Goal: Information Seeking & Learning: Learn about a topic

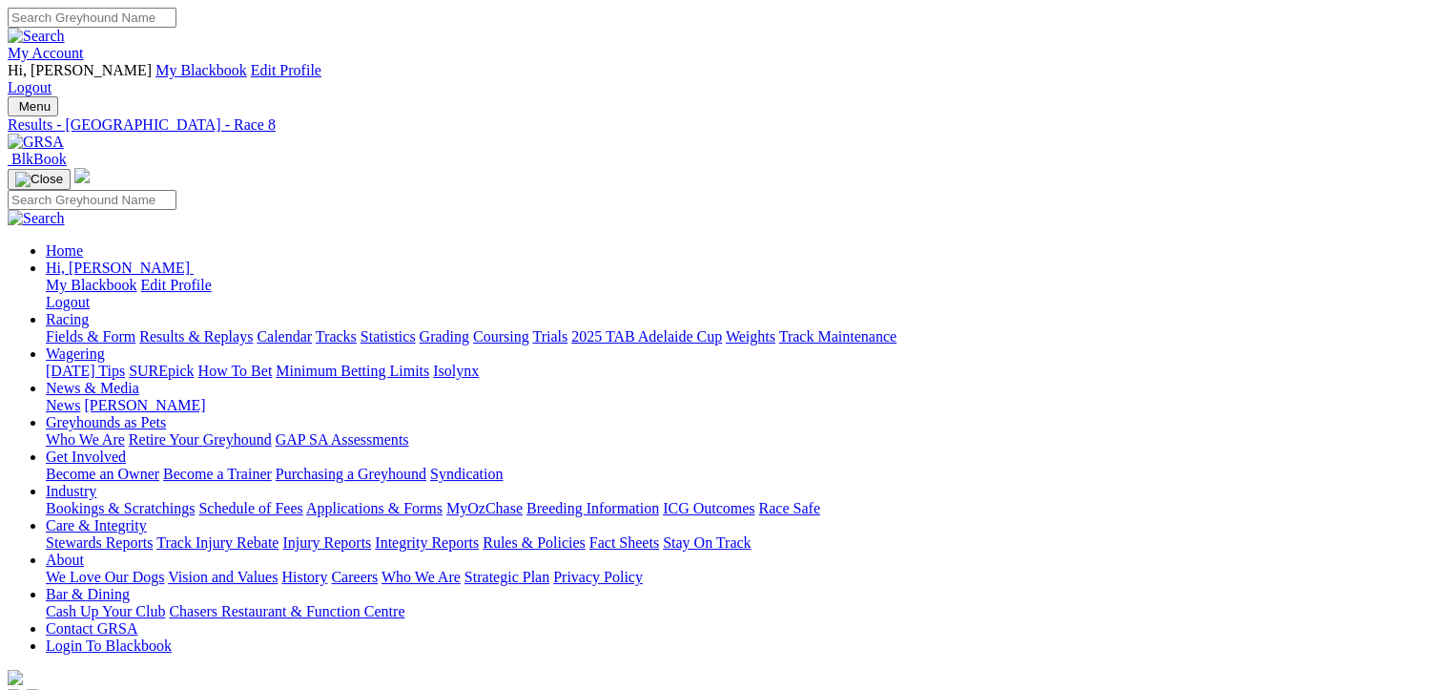
click at [88, 328] on link "Fields & Form" at bounding box center [91, 336] width 90 height 16
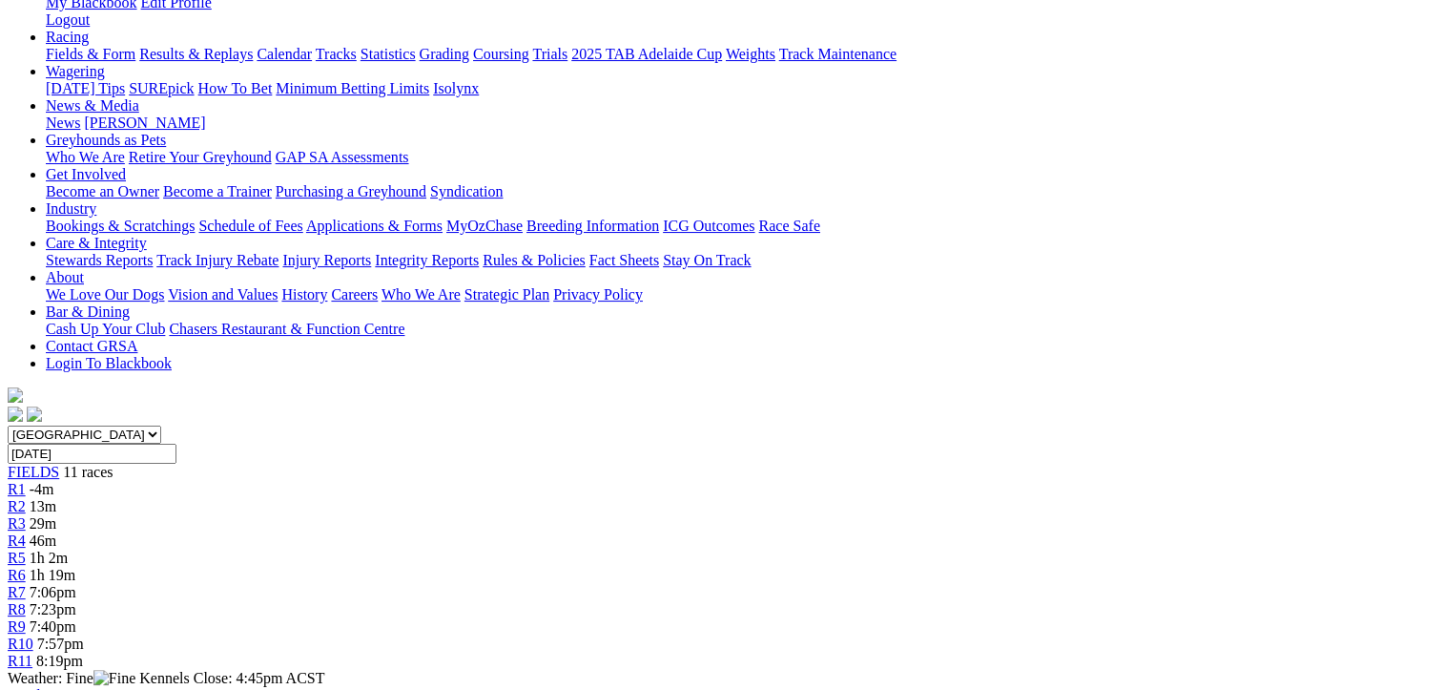
scroll to position [286, 0]
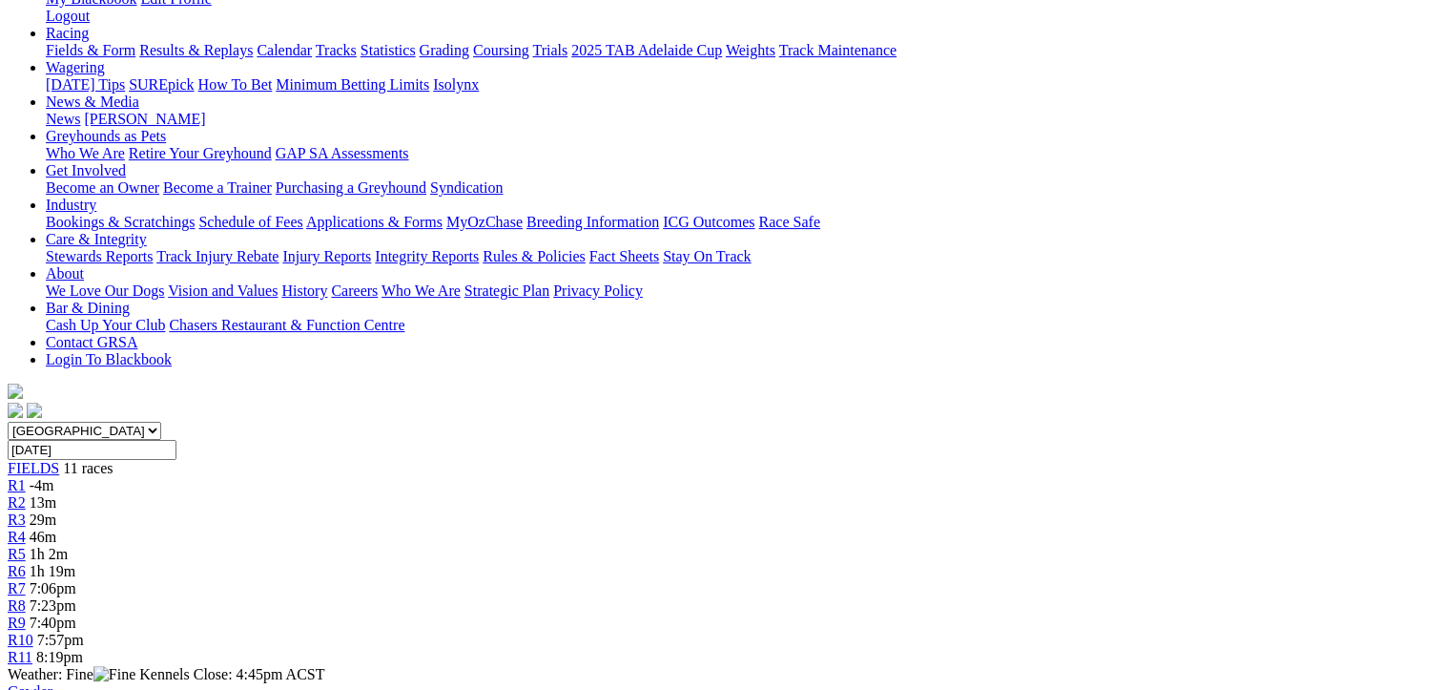
drag, startPoint x: 701, startPoint y: 525, endPoint x: 118, endPoint y: 330, distance: 614.4
drag, startPoint x: 118, startPoint y: 330, endPoint x: 328, endPoint y: 383, distance: 216.5
drag, startPoint x: 1333, startPoint y: 526, endPoint x: 745, endPoint y: 322, distance: 622.6
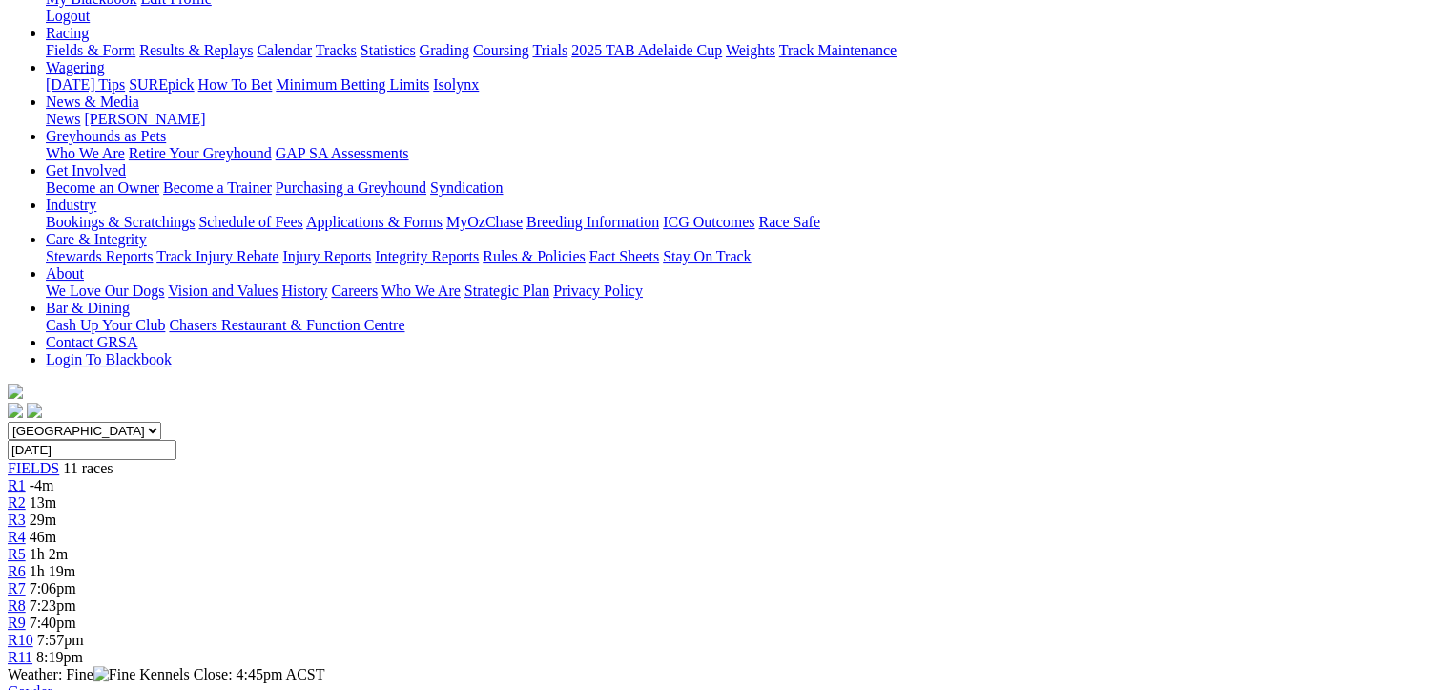
drag, startPoint x: 745, startPoint y: 322, endPoint x: 942, endPoint y: 438, distance: 228.7
copy tbody "Mountain Hawk Brian Styles 44 NBT $14.00 Stylistic Jack Williams - NBT $5.00 Ne…"
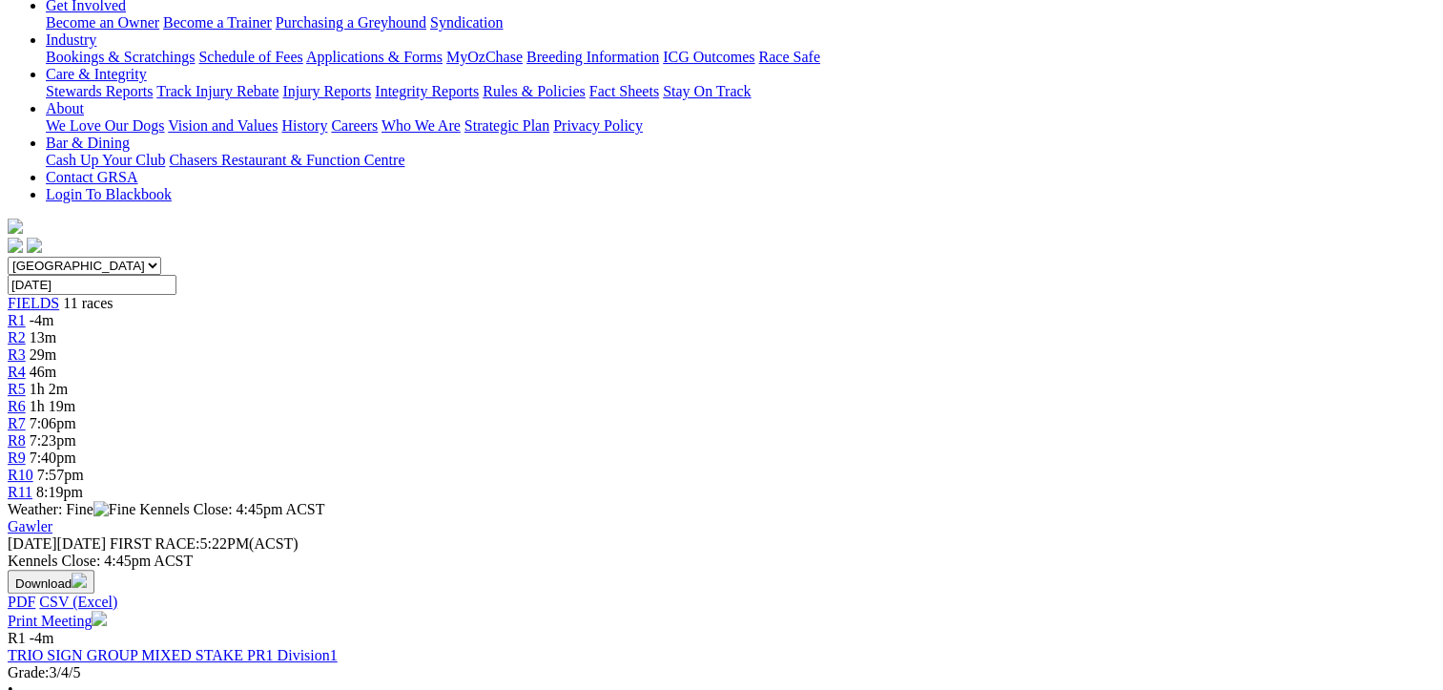
scroll to position [668, 0]
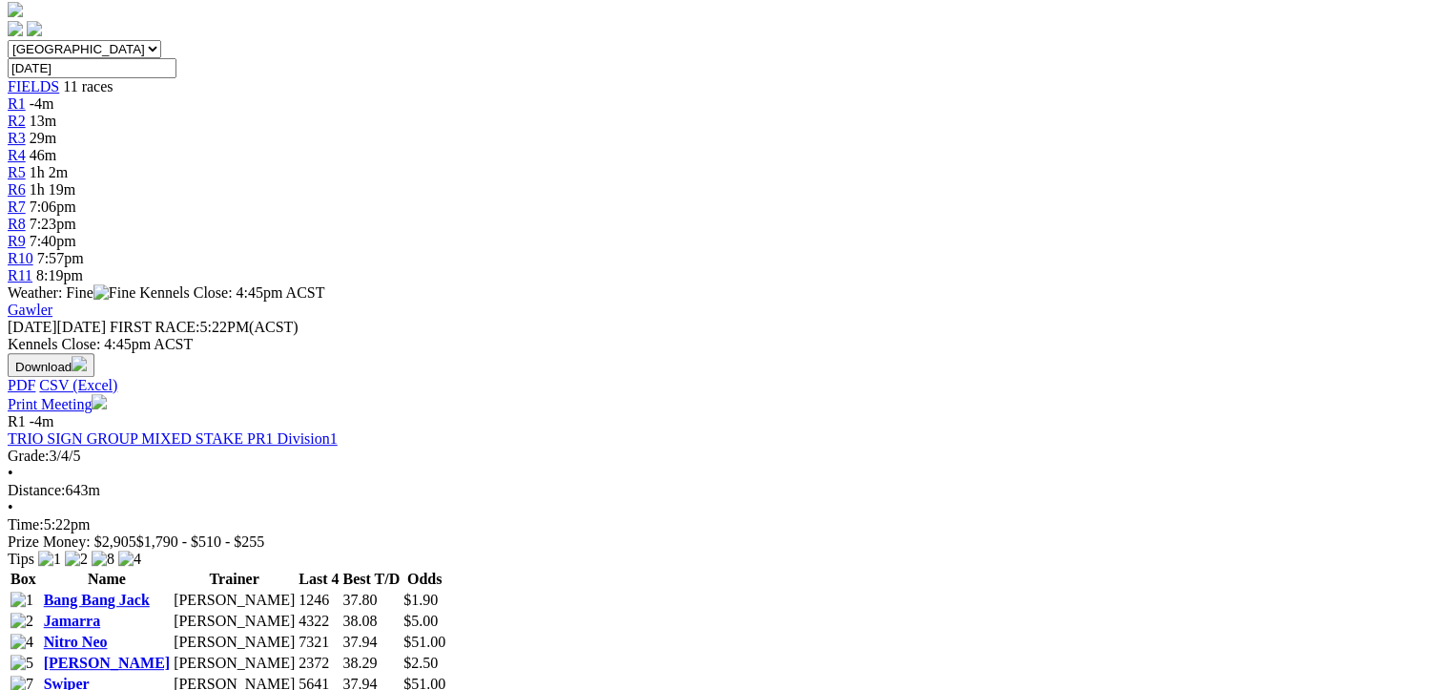
drag, startPoint x: 703, startPoint y: 626, endPoint x: 111, endPoint y: 398, distance: 634.7
drag, startPoint x: 111, startPoint y: 398, endPoint x: 324, endPoint y: 512, distance: 242.4
copy tbody "Orlando Grey Karen Wittholz 1216 22.68 $6.00 Prime Voltage Kevin Bewley 3351 22…"
drag, startPoint x: 1330, startPoint y: 585, endPoint x: 748, endPoint y: 393, distance: 612.6
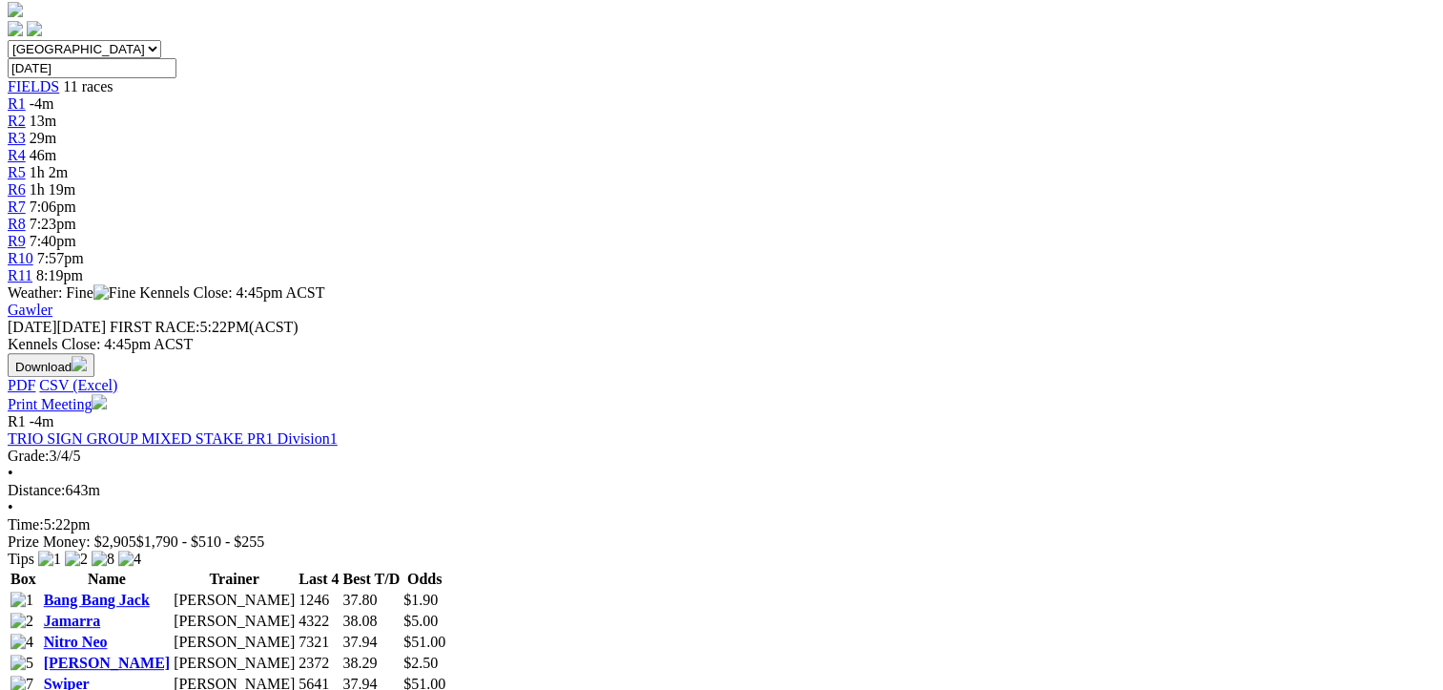
drag, startPoint x: 748, startPoint y: 393, endPoint x: 940, endPoint y: 502, distance: 220.4
copy tbody "Toora Terry Laurie Cahalan 2226 NBT $2.00 Victa Vern Ron Schadow 5625 31.11 $16…"
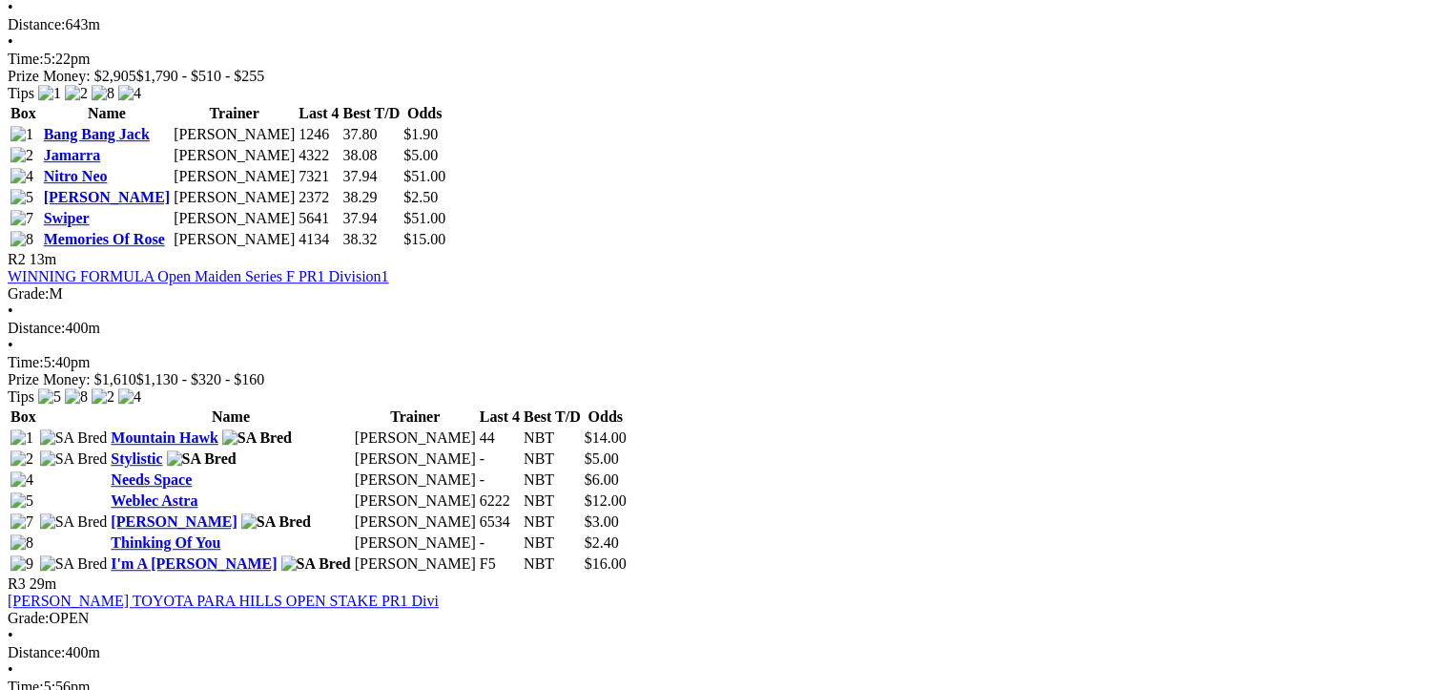
scroll to position [1145, 0]
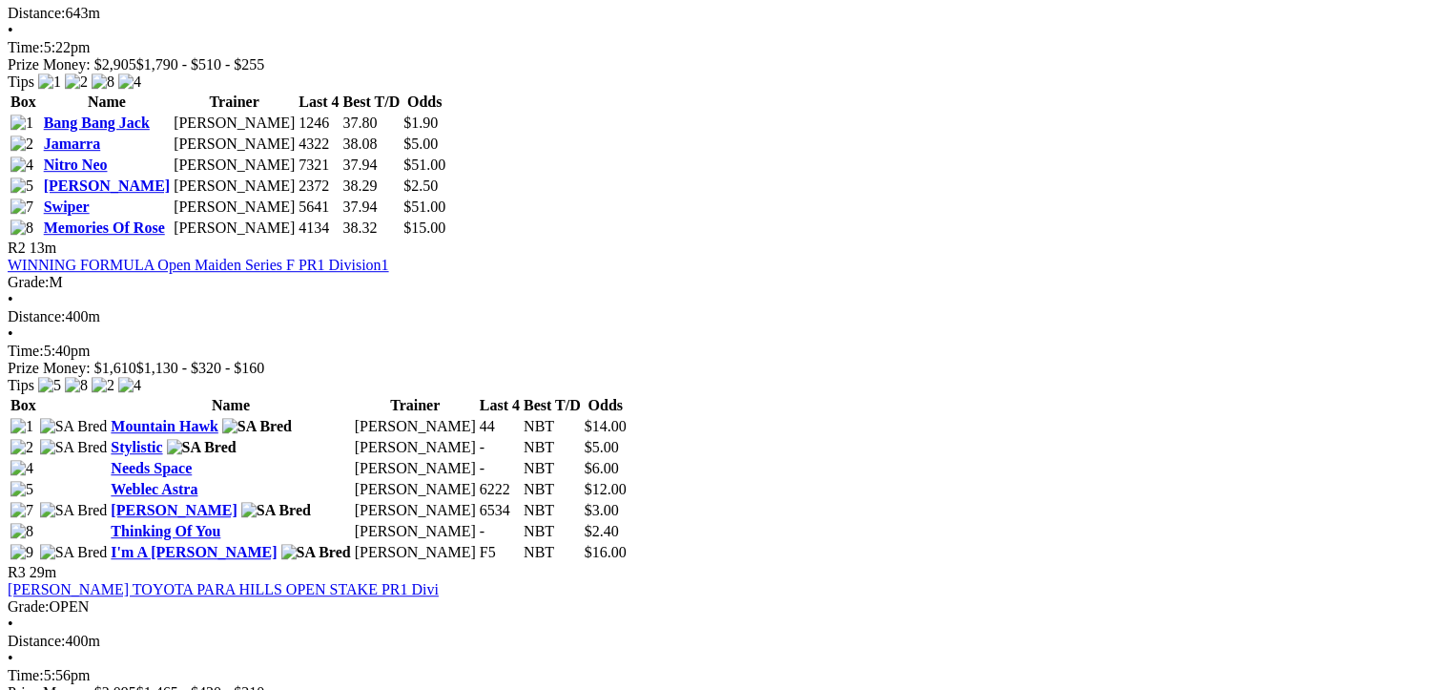
drag, startPoint x: 700, startPoint y: 632, endPoint x: 104, endPoint y: 359, distance: 656.0
drag, startPoint x: 104, startPoint y: 359, endPoint x: 322, endPoint y: 482, distance: 250.7
copy tbody "Fast Headache Maddie Schulz 5542 30.90 $26.00 Dakota Rylen Kerry Stagg 4154 30.…"
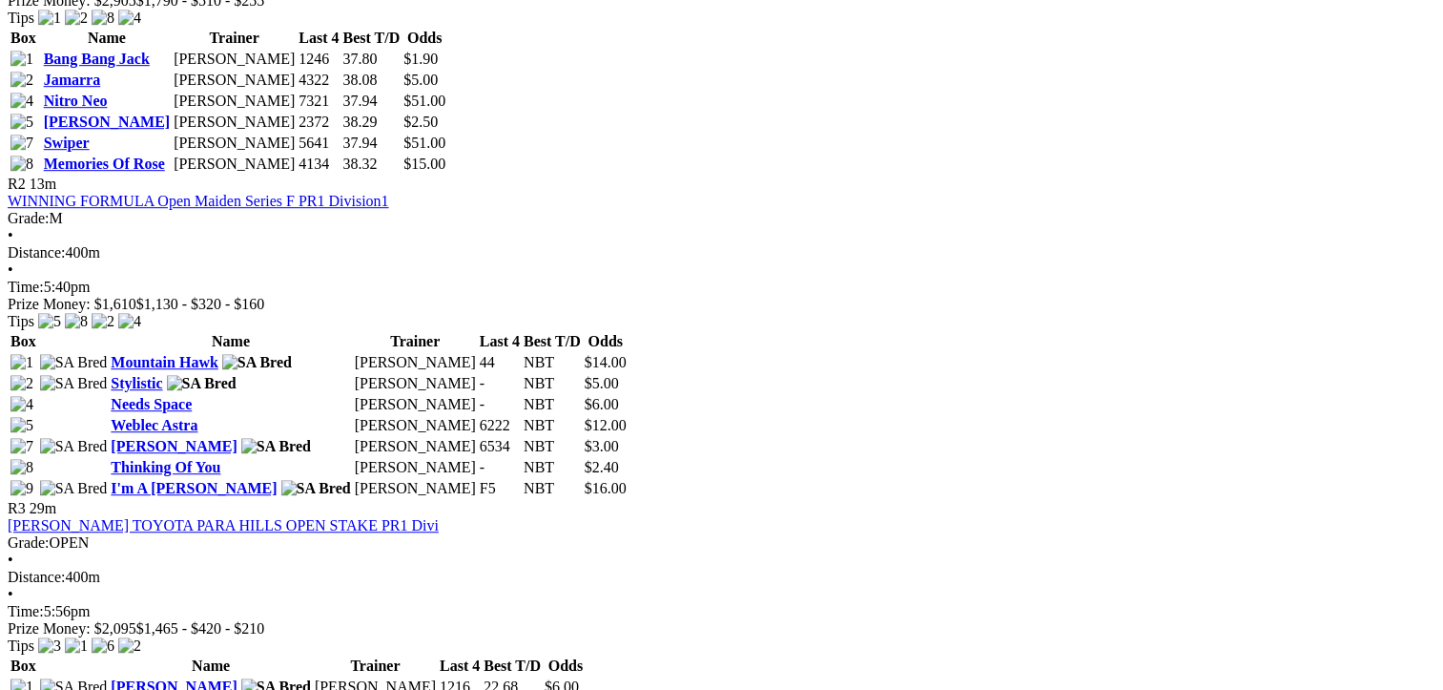
scroll to position [1240, 0]
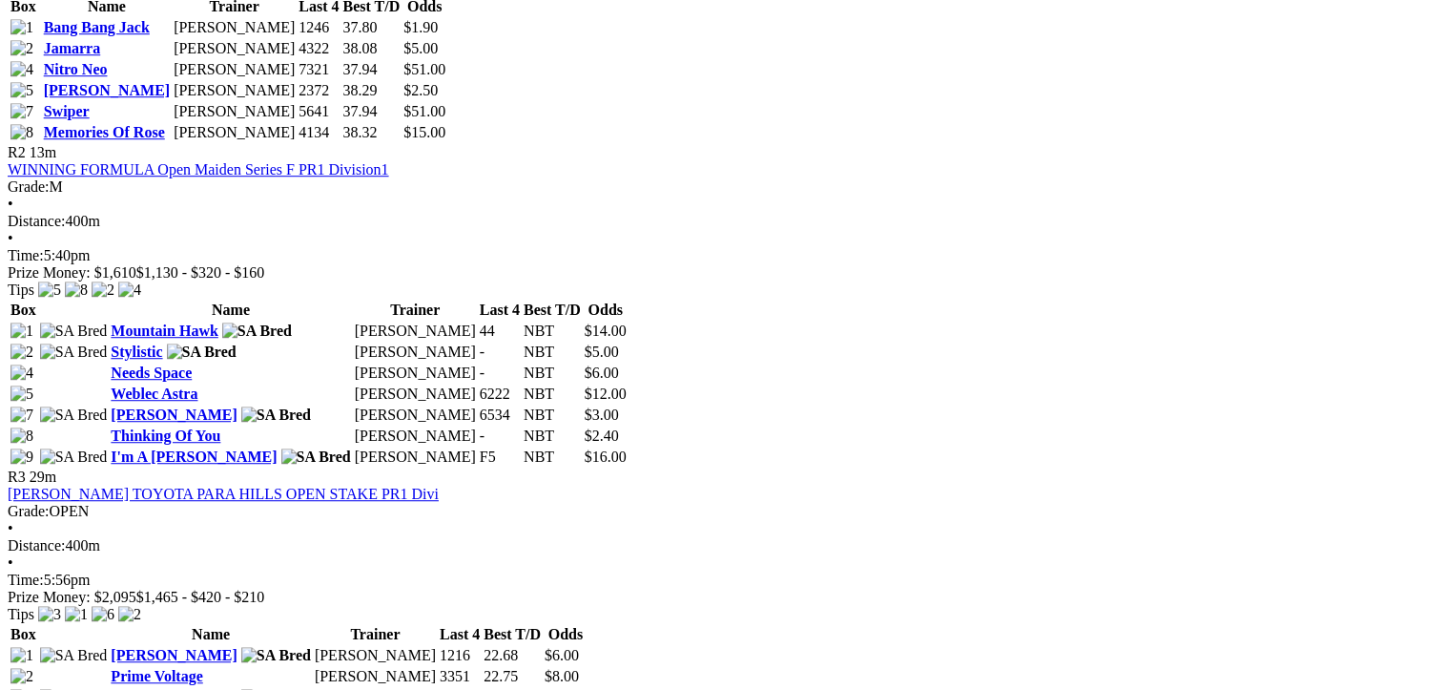
drag, startPoint x: 1332, startPoint y: 527, endPoint x: 736, endPoint y: 258, distance: 653.6
drag, startPoint x: 736, startPoint y: 258, endPoint x: 994, endPoint y: 420, distance: 304.3
copy tbody "Binnaway Warrior Nicole Price 2312 31.02 $4.40 Dakota Shine Colin Simes 6223 30…"
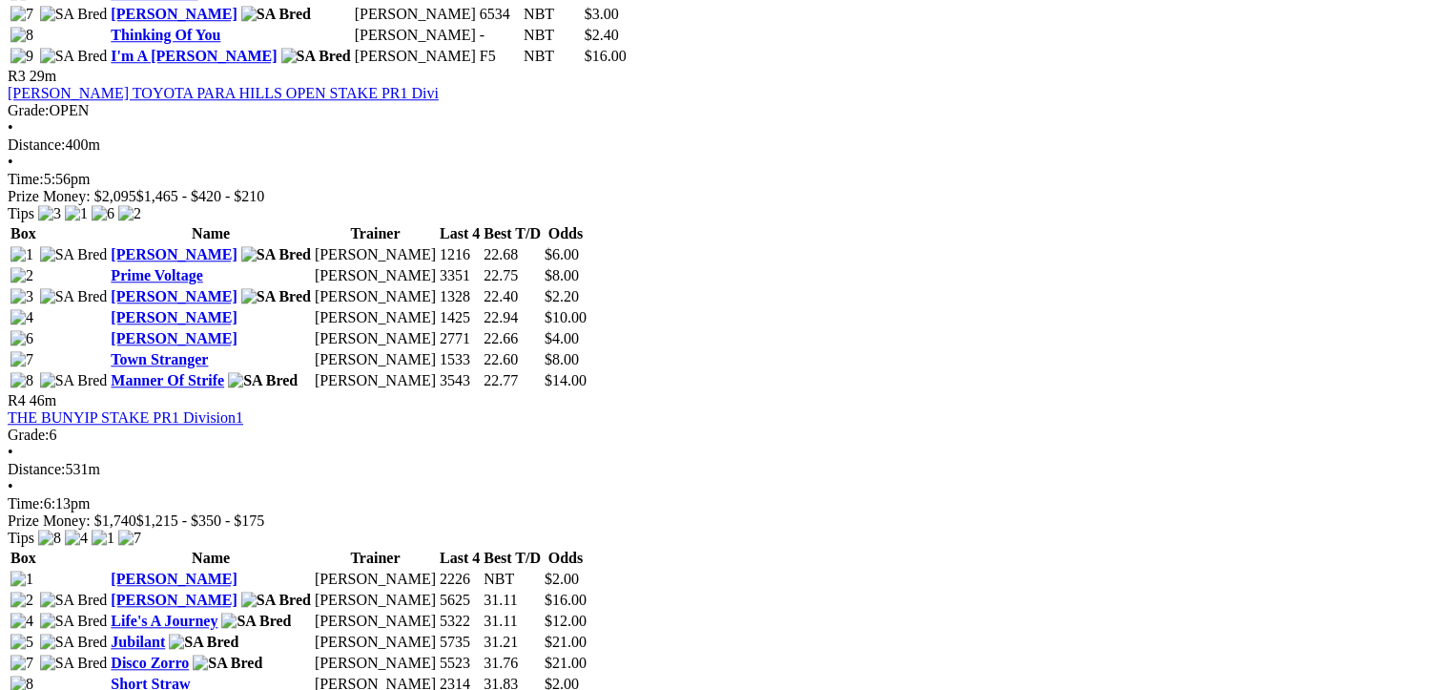
scroll to position [1717, 0]
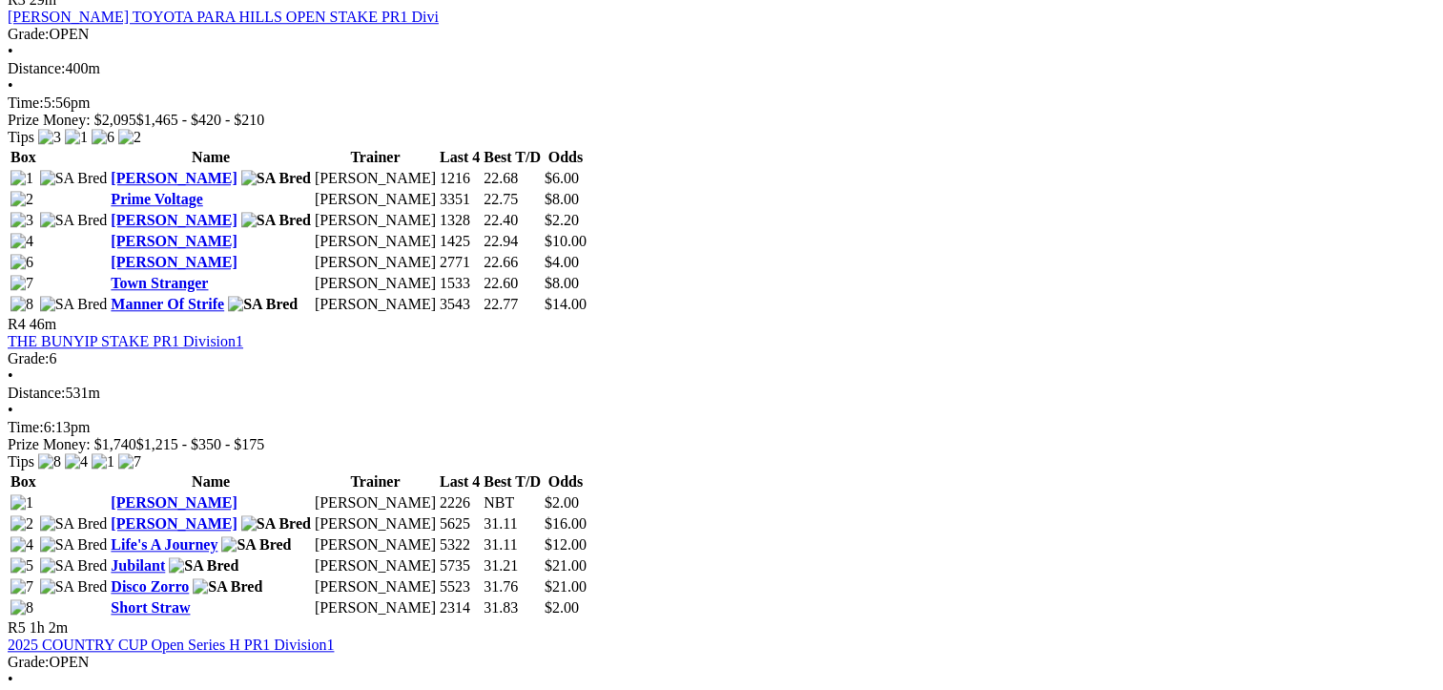
drag, startPoint x: 698, startPoint y: 504, endPoint x: 106, endPoint y: 266, distance: 638.2
drag, startPoint x: 106, startPoint y: 266, endPoint x: 382, endPoint y: 424, distance: 318.3
copy tbody "Sketchy Toby Liz Harley 2343 23.61 $8.00 Palace Prince Jack Williams 7633 23.00…"
drag, startPoint x: 1332, startPoint y: 497, endPoint x: 748, endPoint y: 252, distance: 633.1
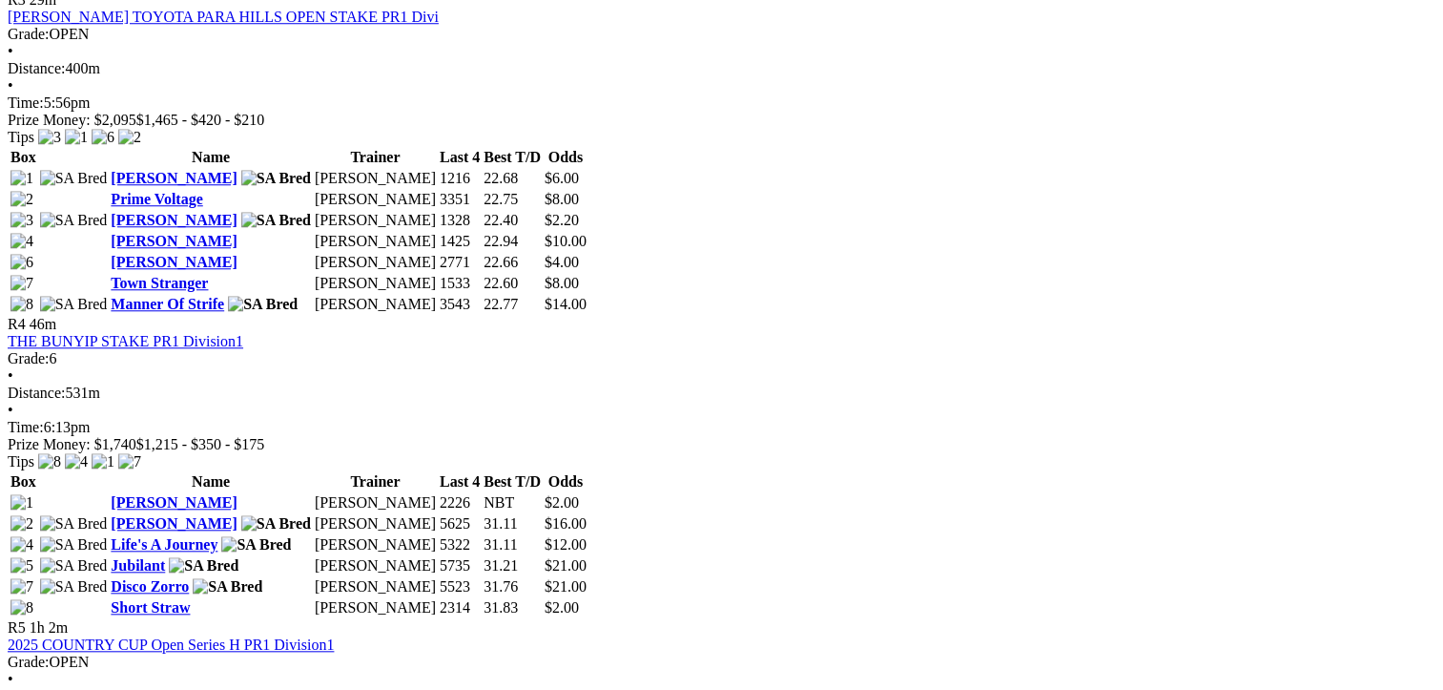
drag, startPoint x: 748, startPoint y: 252, endPoint x: 958, endPoint y: 406, distance: 260.6
copy tbody "I'm It Ben Rawlings 4111 22.56 $5.50 Spring Eureka Bill Wudarczyk 3131 NBT $2.0…"
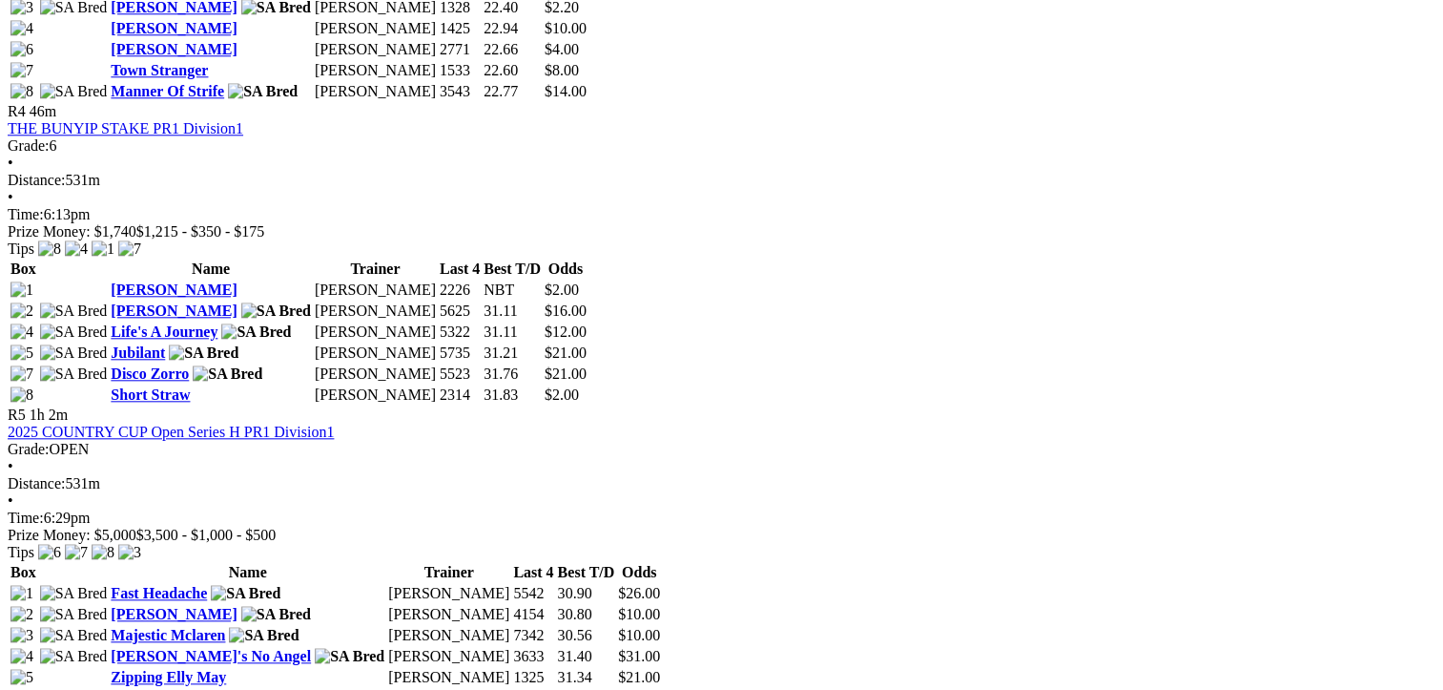
scroll to position [2289, 0]
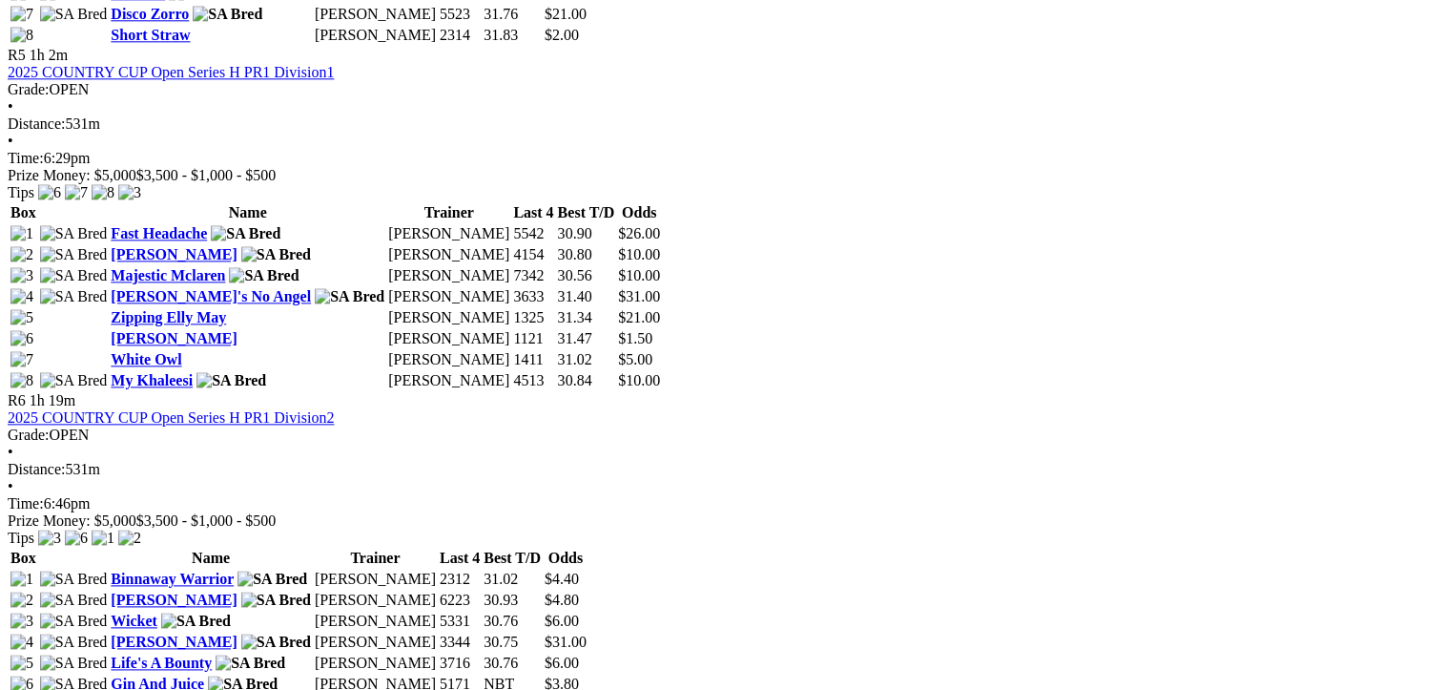
drag, startPoint x: 702, startPoint y: 284, endPoint x: 114, endPoint y: 132, distance: 607.1
drag, startPoint x: 114, startPoint y: 132, endPoint x: 316, endPoint y: 216, distance: 218.1
copy tbody "Mickey Haller Ben Rawlings 11 NBT $8.00 Hayden's Milk Ben Rawlings 3252 23.15 $…"
drag, startPoint x: 1336, startPoint y: 326, endPoint x: 746, endPoint y: 135, distance: 620.5
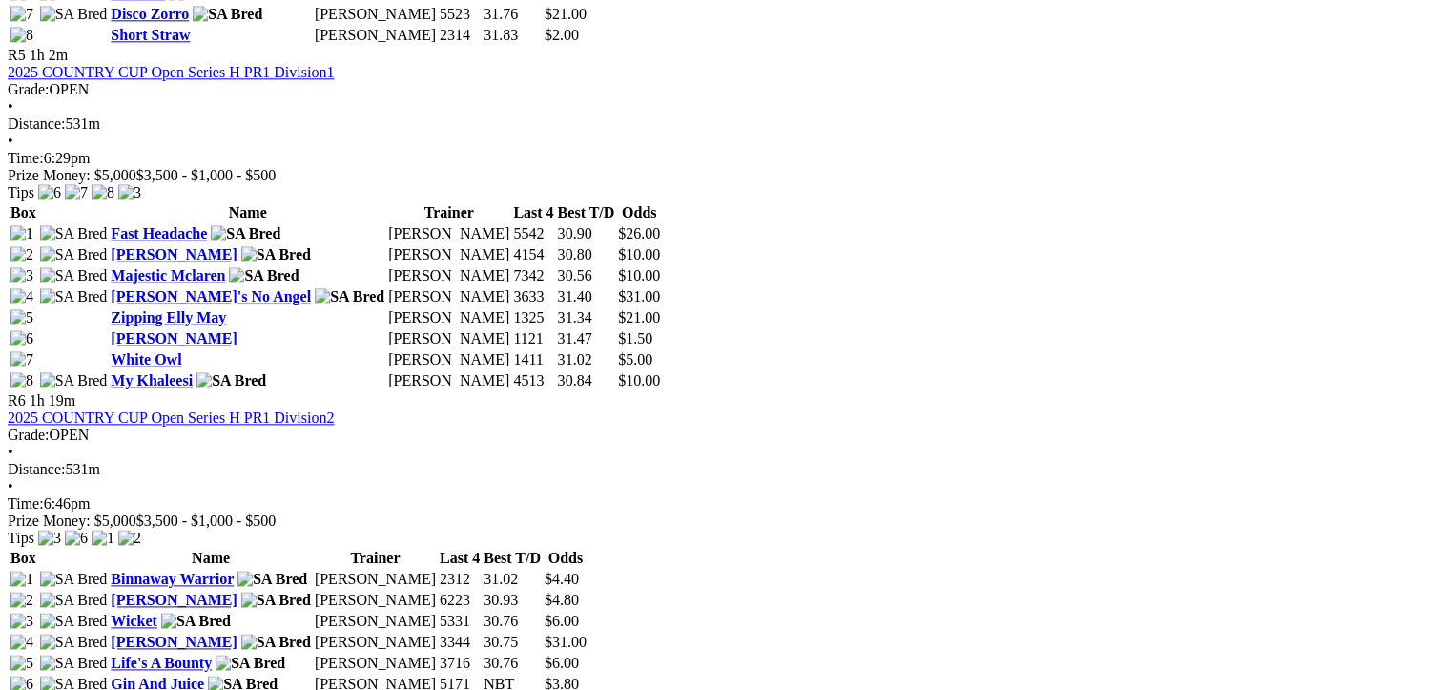
drag, startPoint x: 746, startPoint y: 135, endPoint x: 977, endPoint y: 255, distance: 259.8
copy tbody "Cabao Opal Kim Johnstone 3321 23.02 $3.40 Aussie Wish Clint Trengove 5371 22.73…"
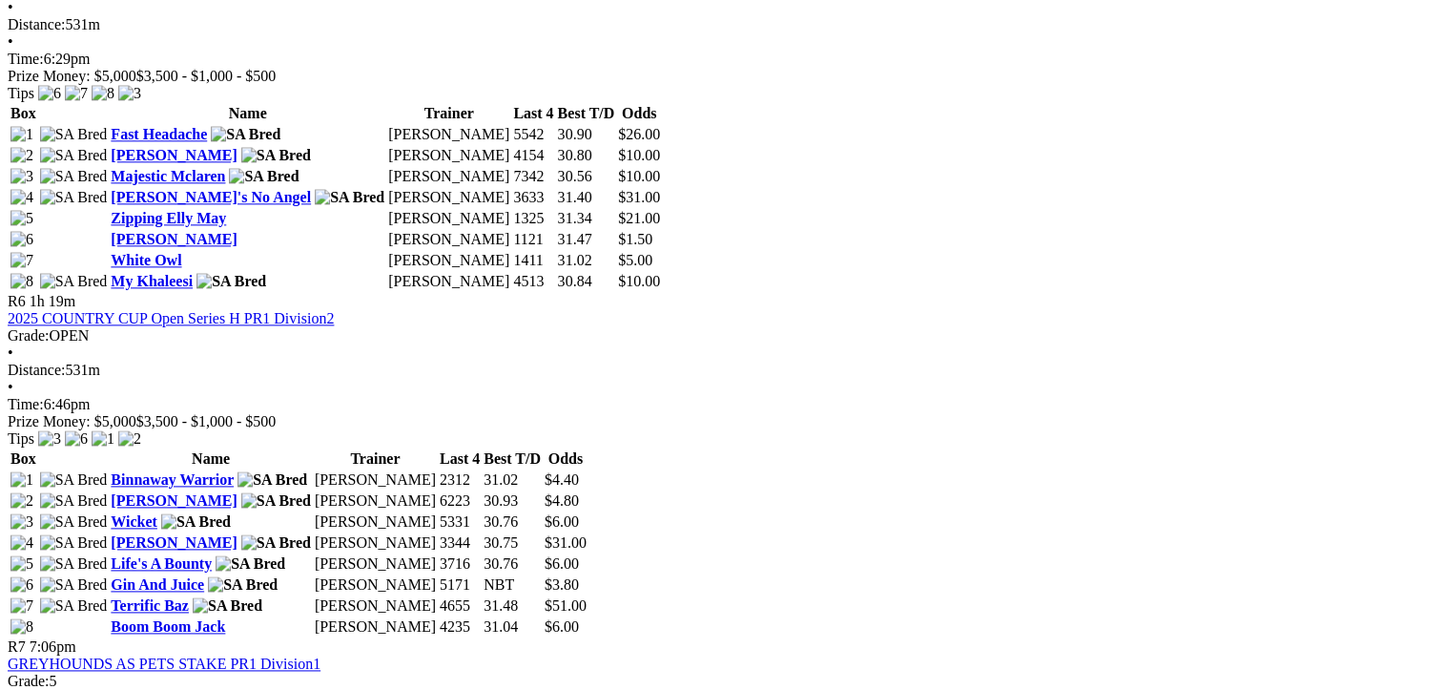
scroll to position [2575, 0]
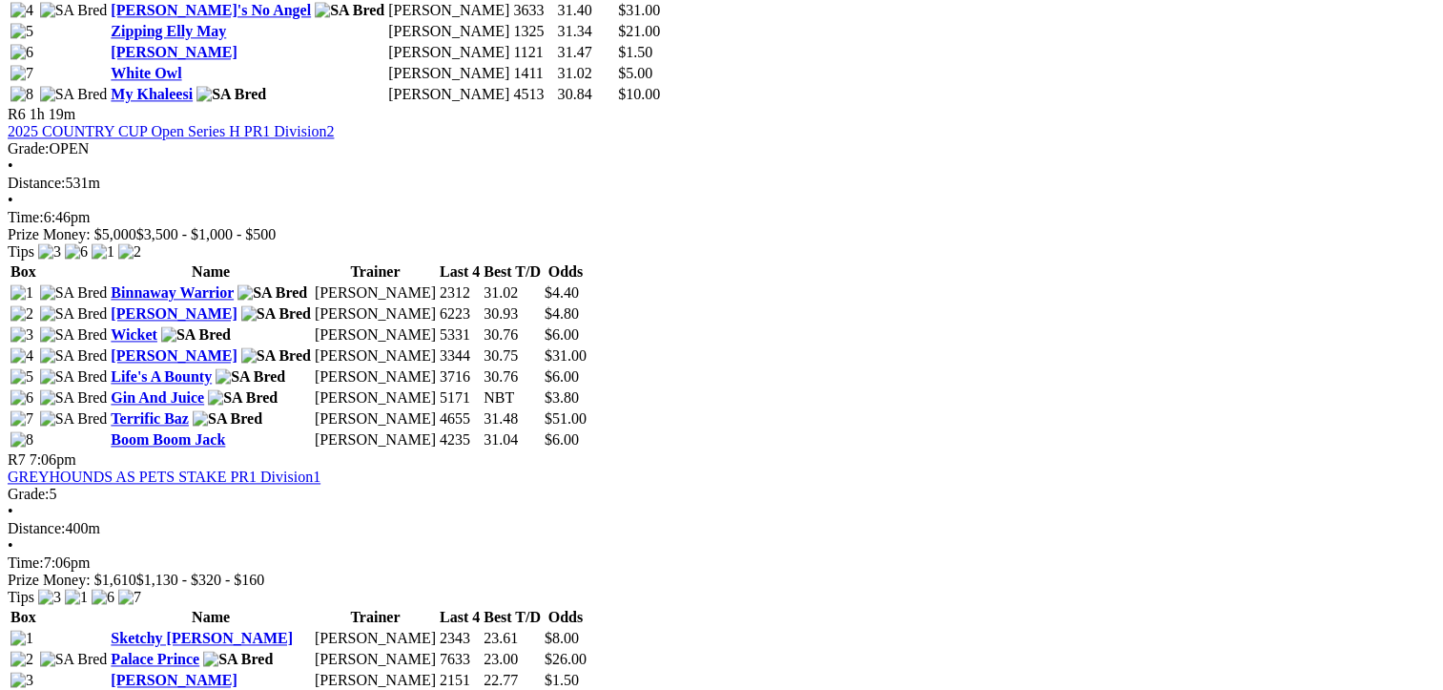
drag, startPoint x: 700, startPoint y: 525, endPoint x: 100, endPoint y: 338, distance: 628.4
drag, startPoint x: 100, startPoint y: 338, endPoint x: 385, endPoint y: 449, distance: 306.3
copy tbody "Toora Gracie Laurie Cahalan 6233 23.05 $2.80 Find The Sun Kim Johnstone 1125 23…"
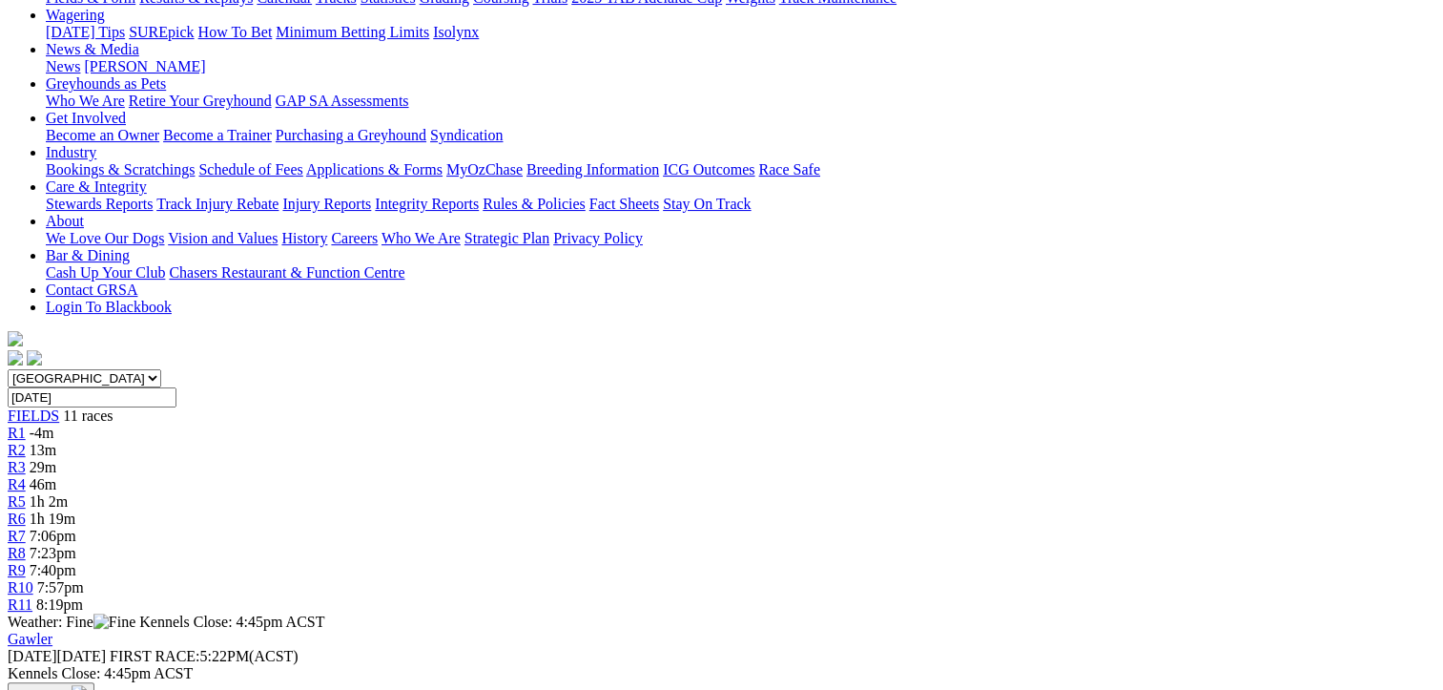
scroll to position [95, 0]
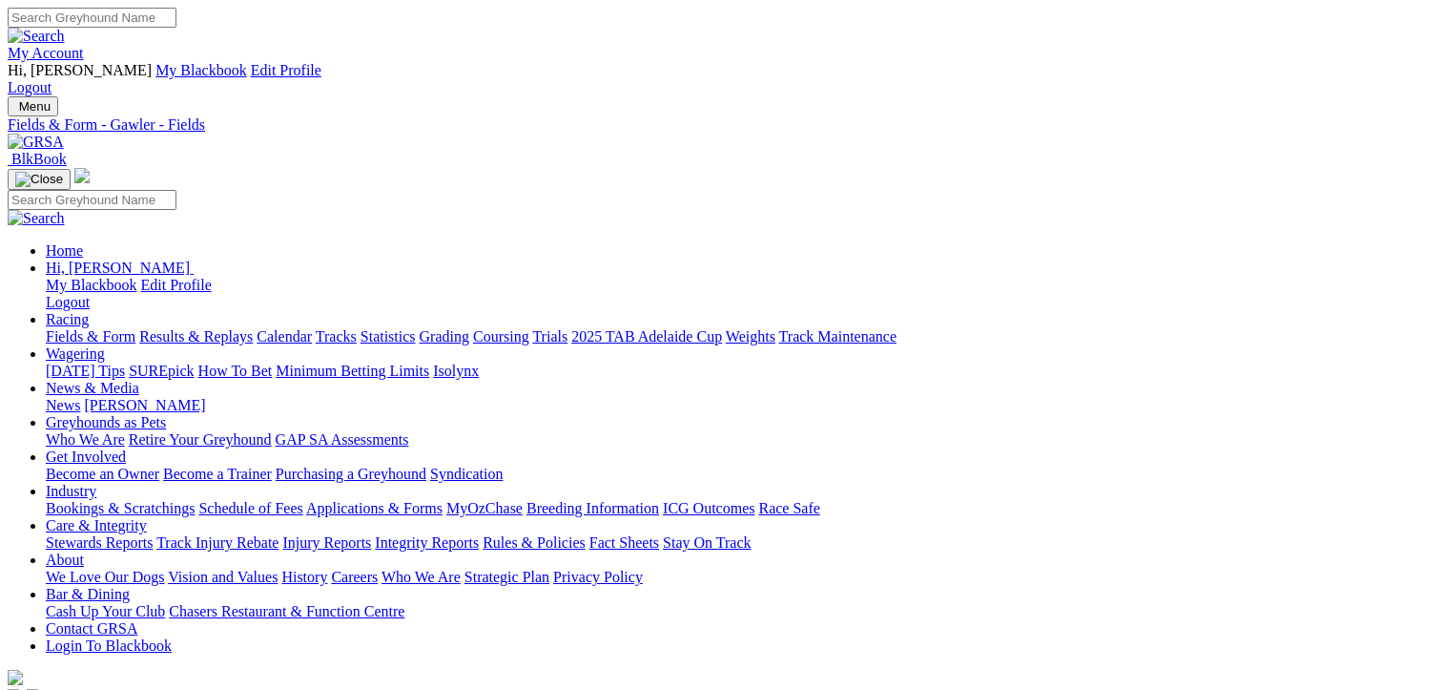
scroll to position [46, 0]
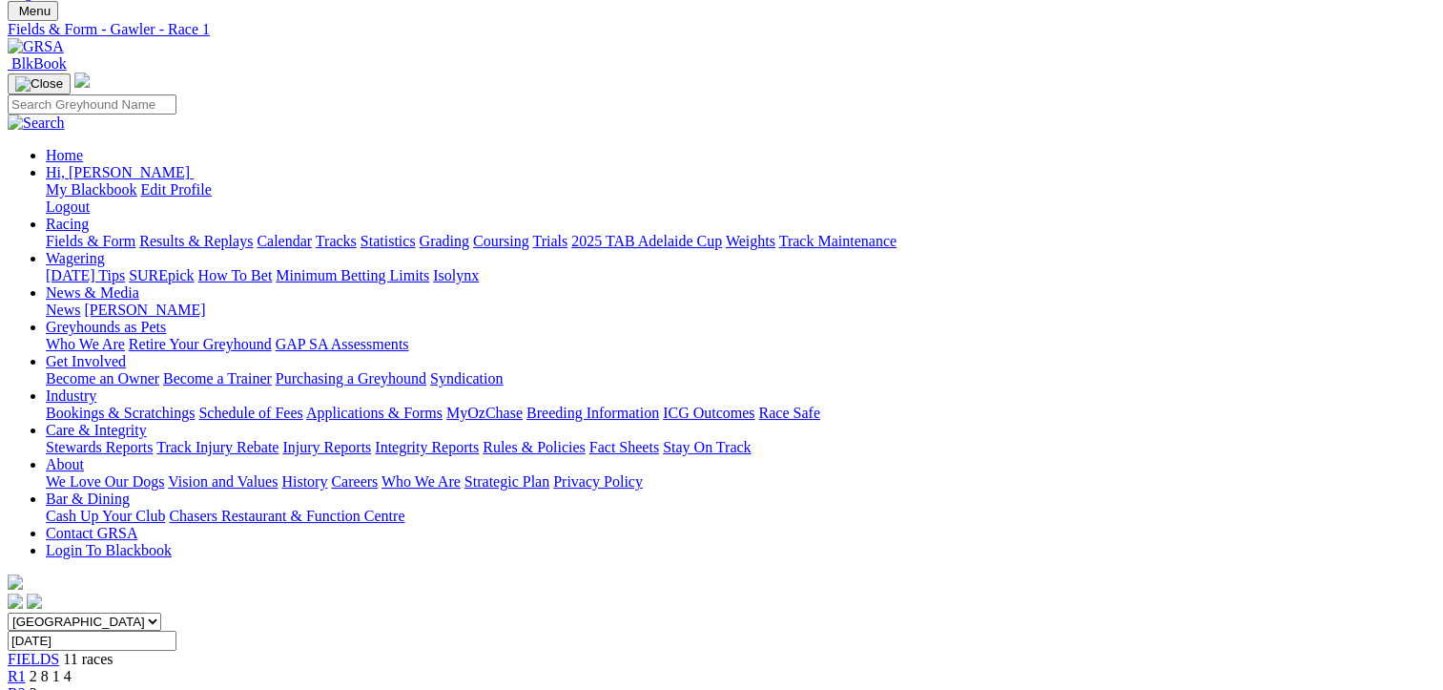
scroll to position [95, 0]
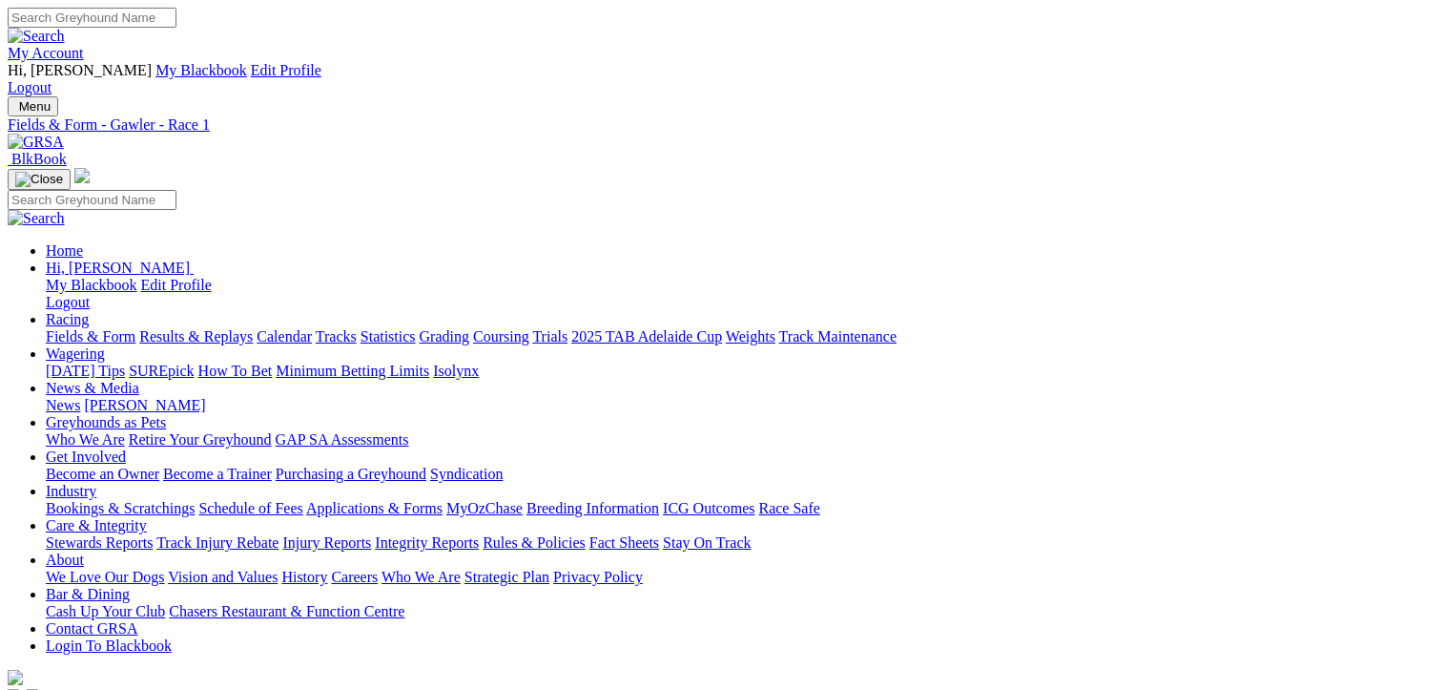
scroll to position [46, 0]
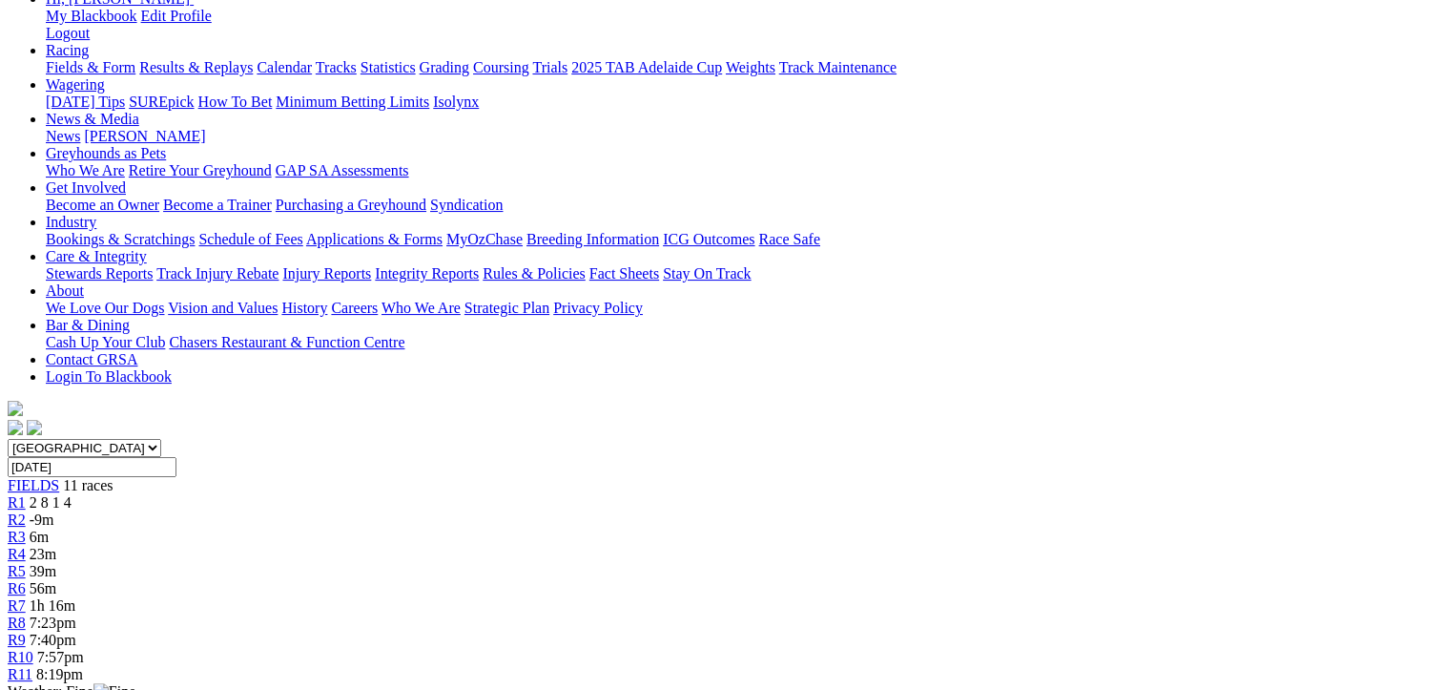
scroll to position [286, 0]
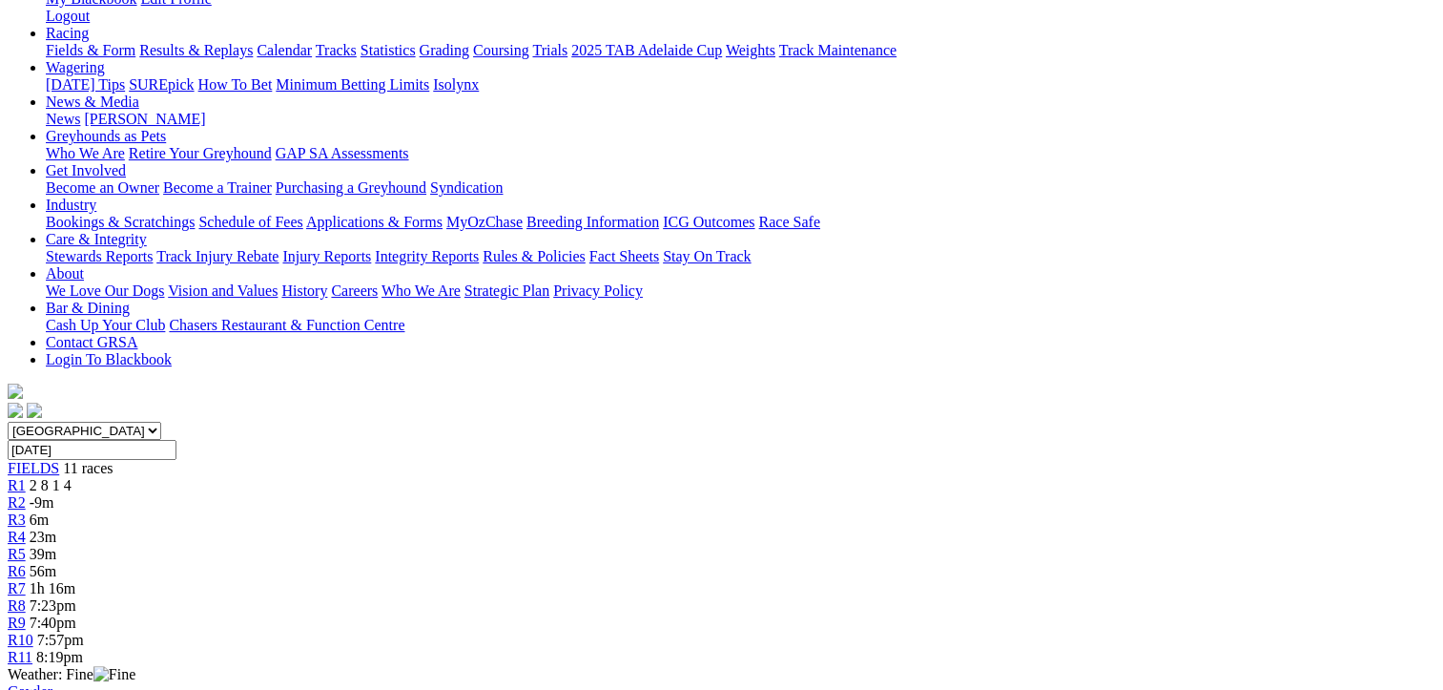
click at [384, 494] on div "R2 -9m" at bounding box center [722, 502] width 1428 height 17
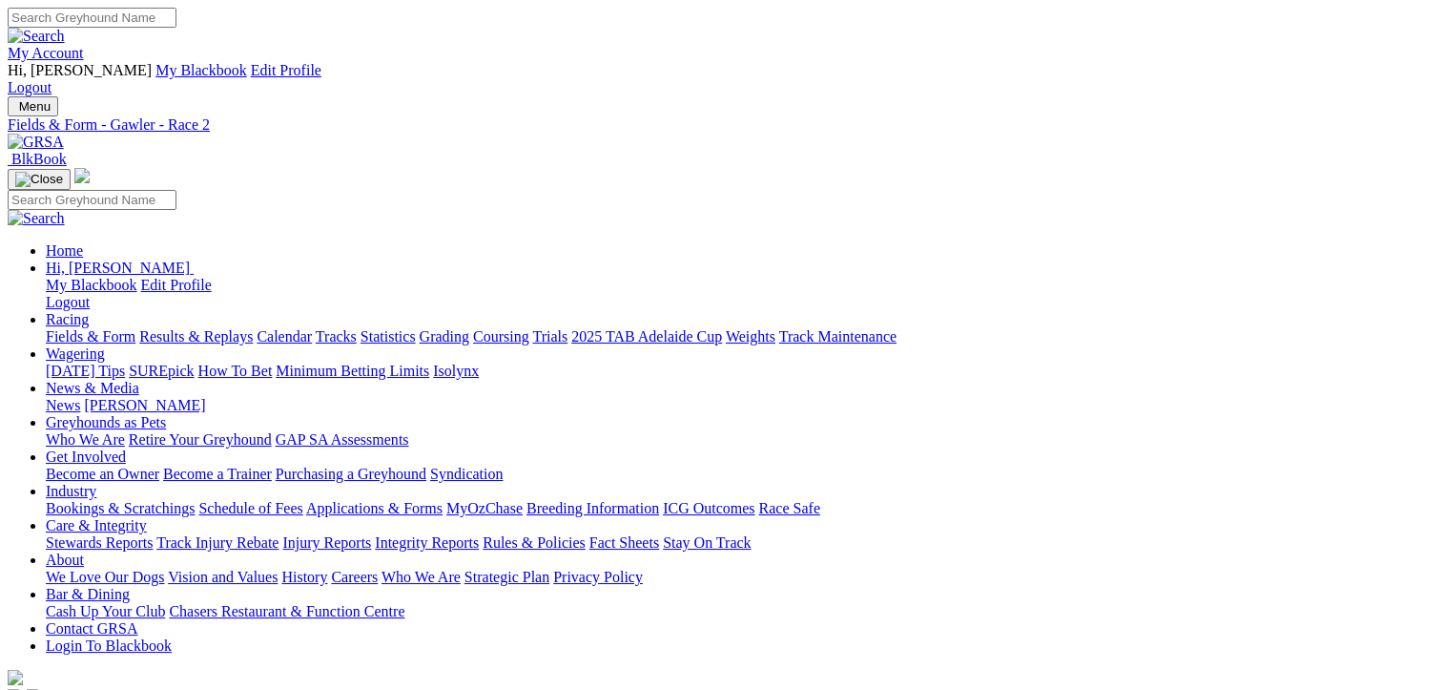
scroll to position [382, 0]
drag, startPoint x: 0, startPoint y: 0, endPoint x: 587, endPoint y: 305, distance: 661.3
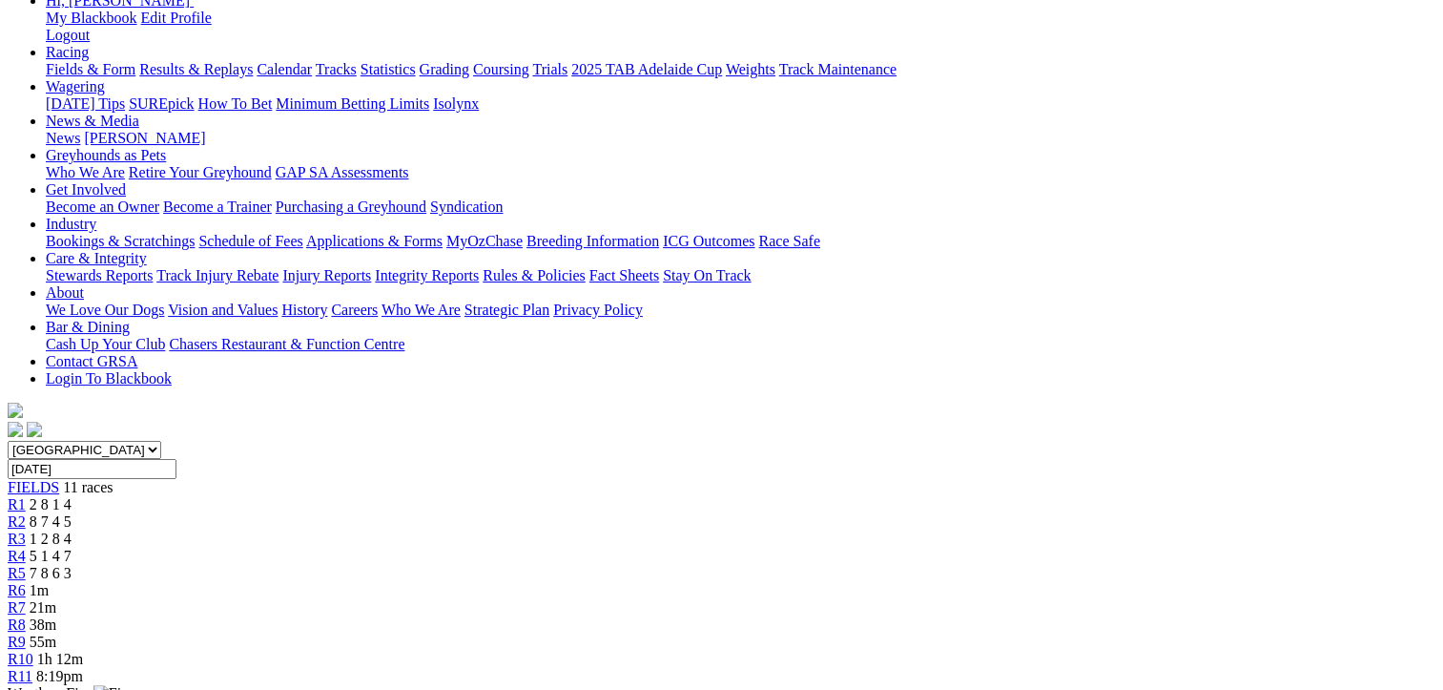
scroll to position [286, 0]
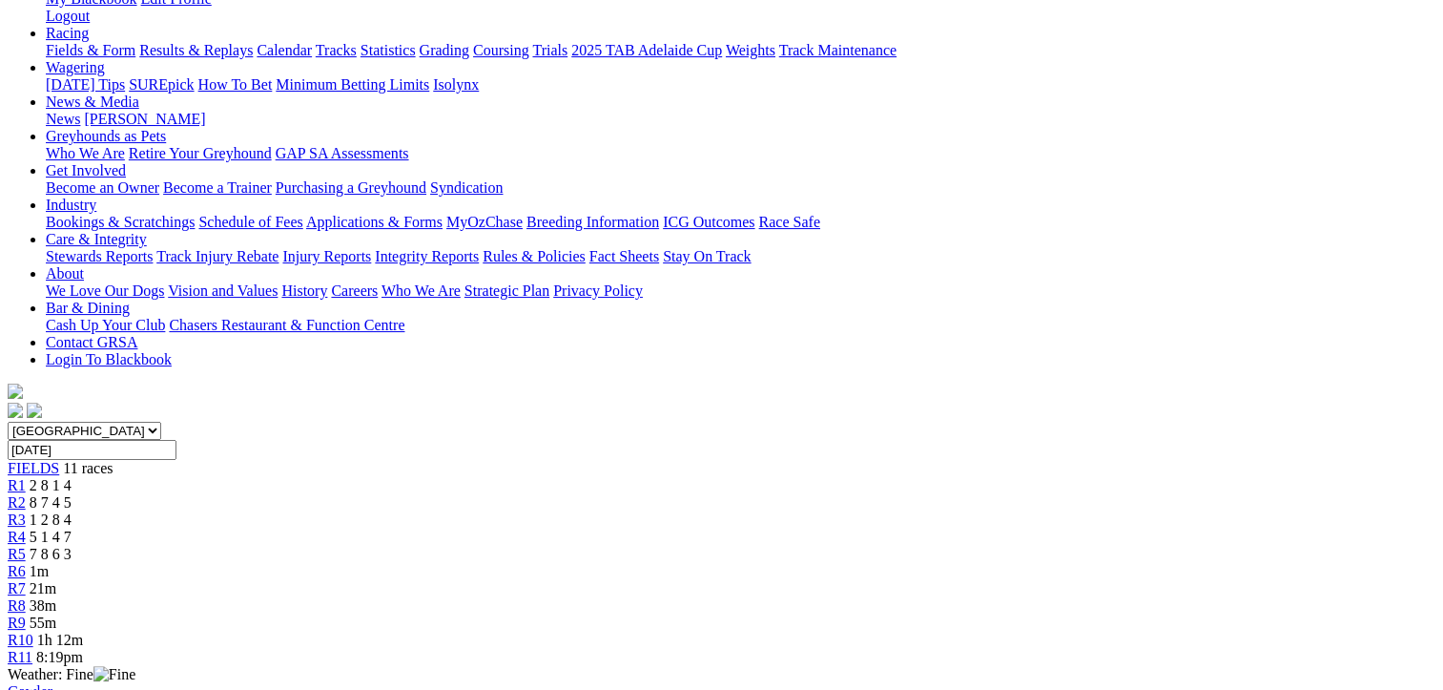
click at [601, 528] on div "R4 5 1 4 7" at bounding box center [722, 536] width 1428 height 17
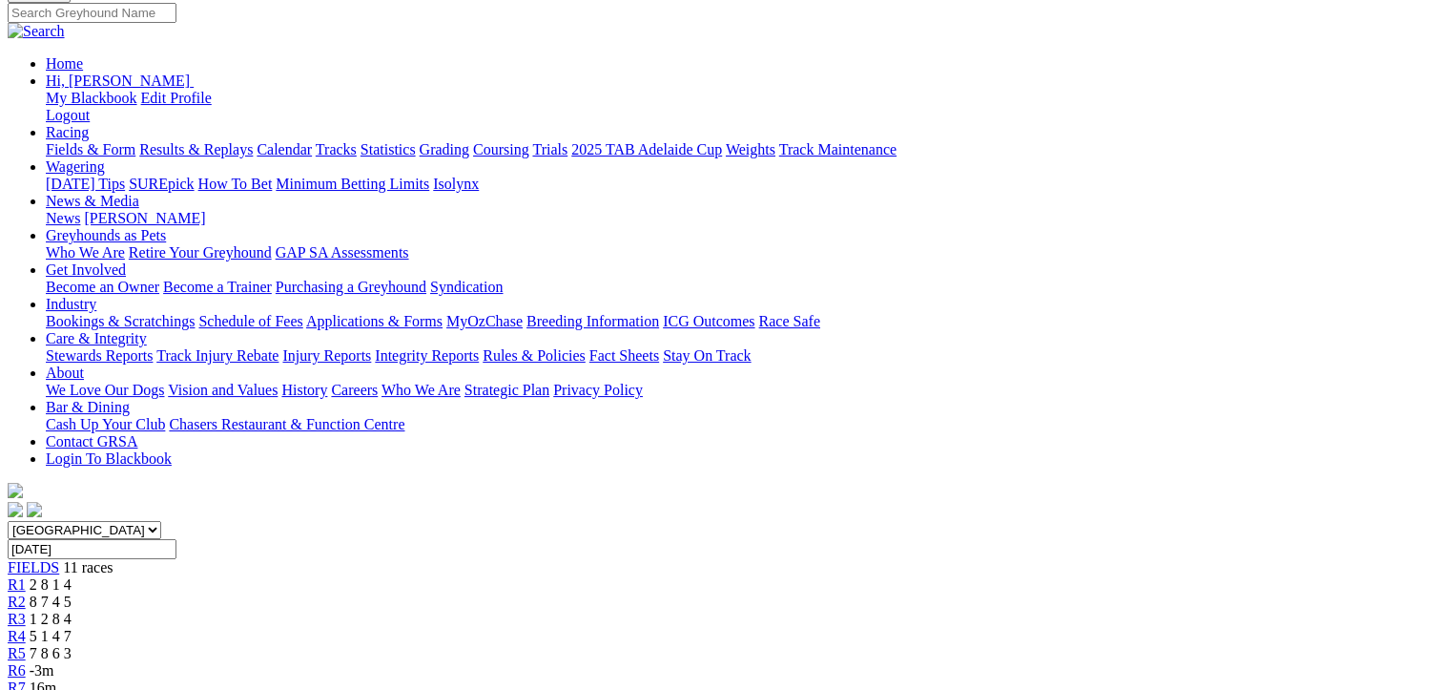
scroll to position [191, 0]
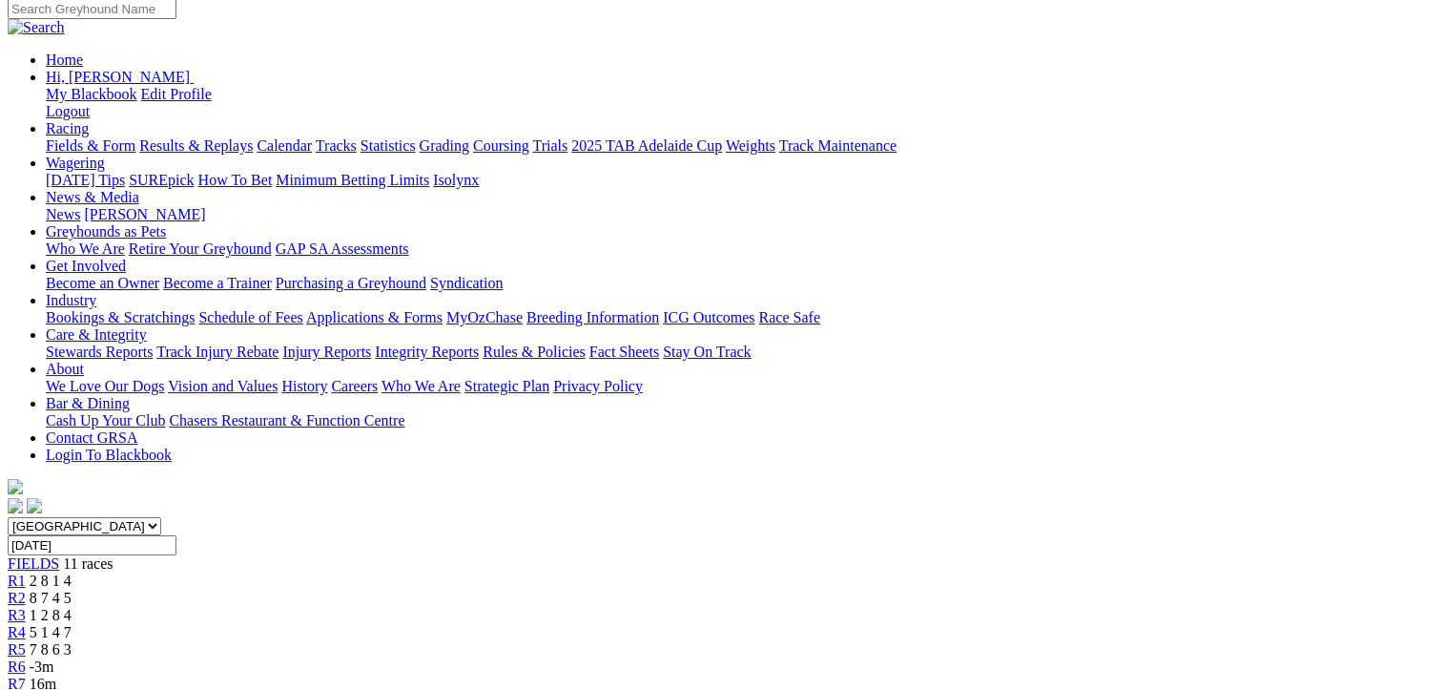
click at [692, 641] on div "R5 7 8 6 3" at bounding box center [722, 649] width 1428 height 17
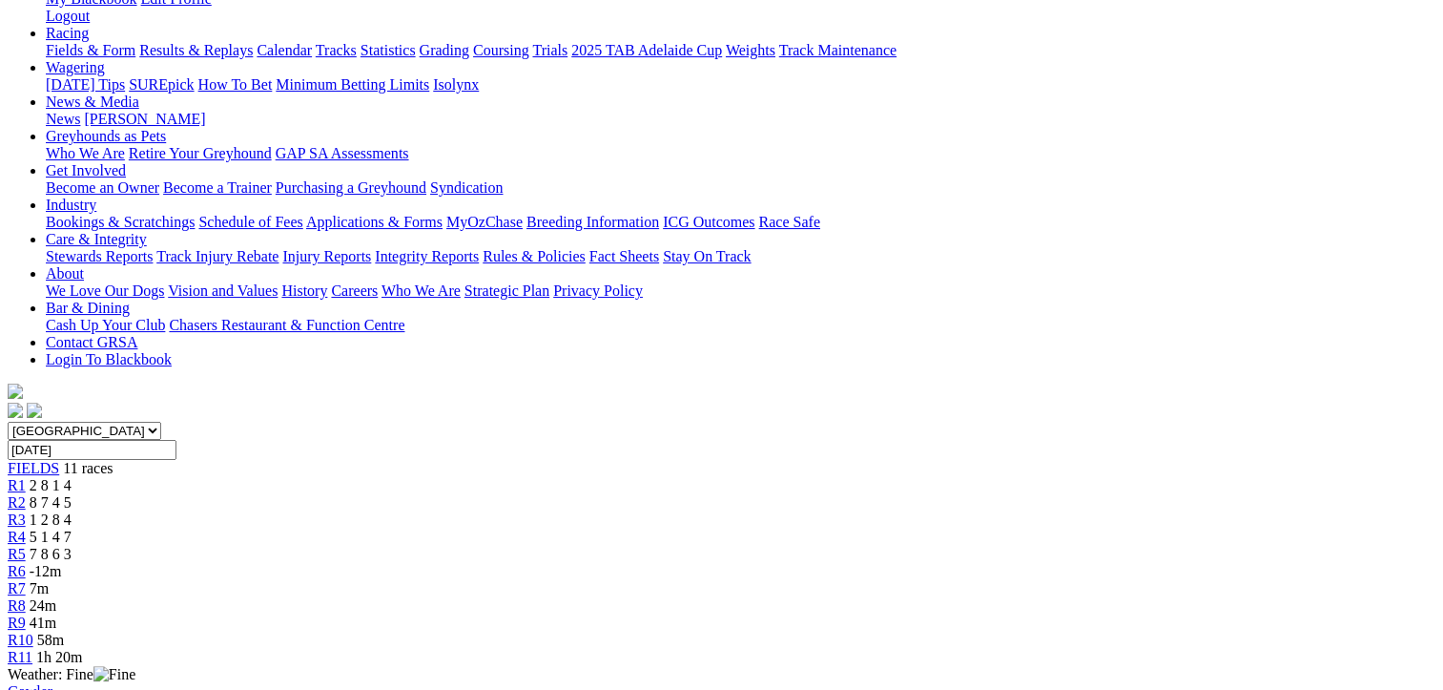
scroll to position [95, 0]
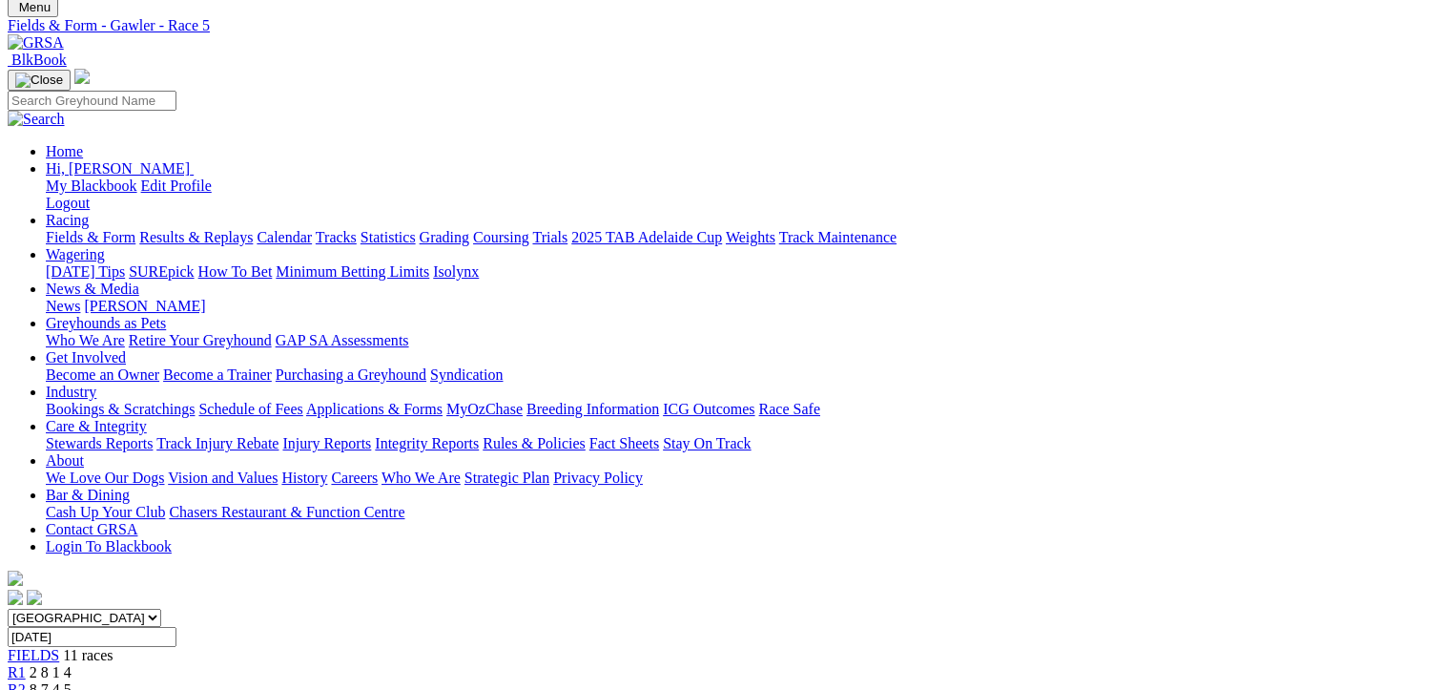
scroll to position [46, 0]
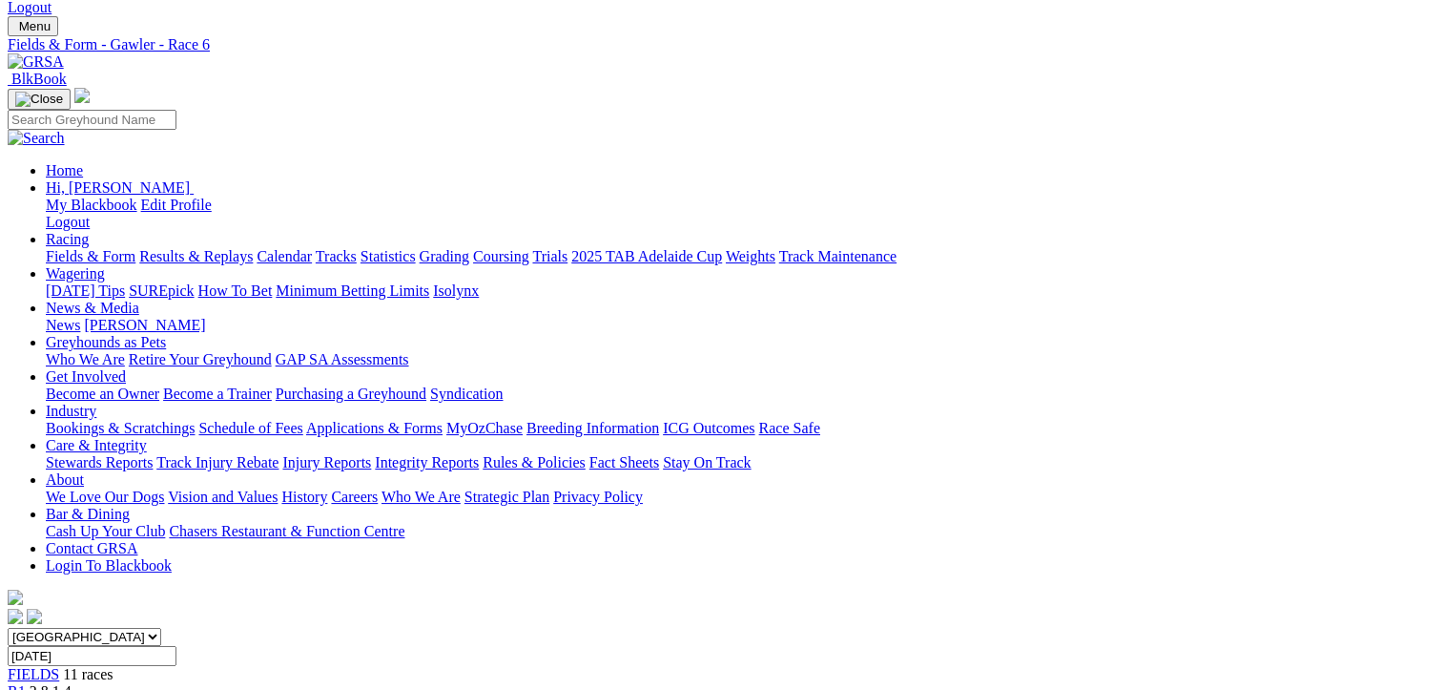
scroll to position [191, 0]
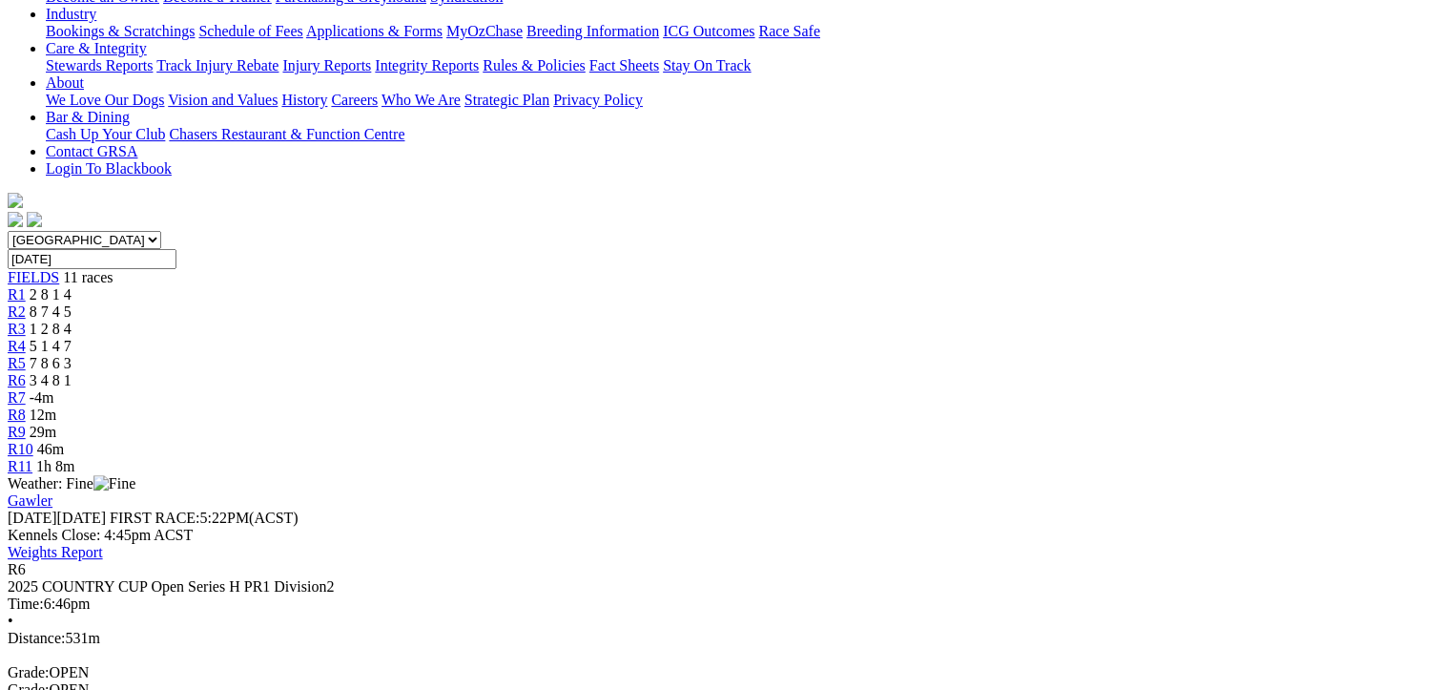
scroll to position [95, 0]
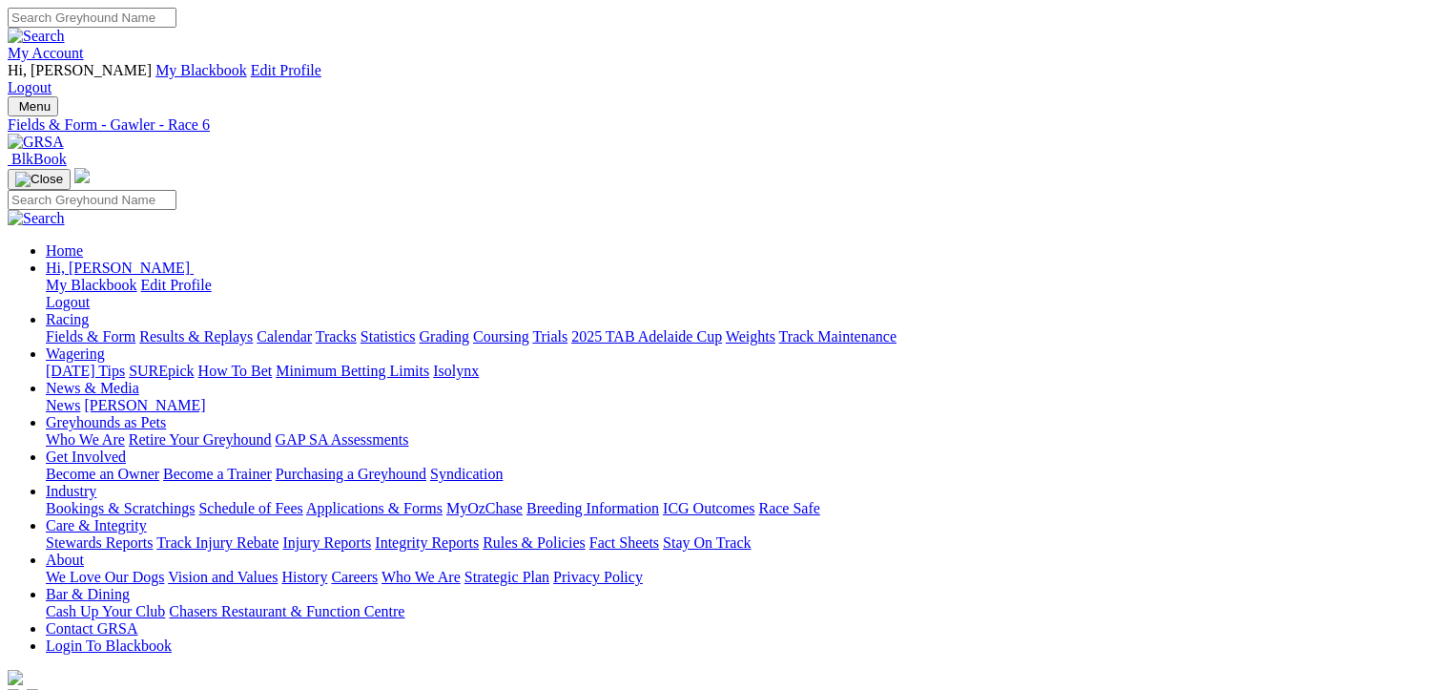
scroll to position [46, 0]
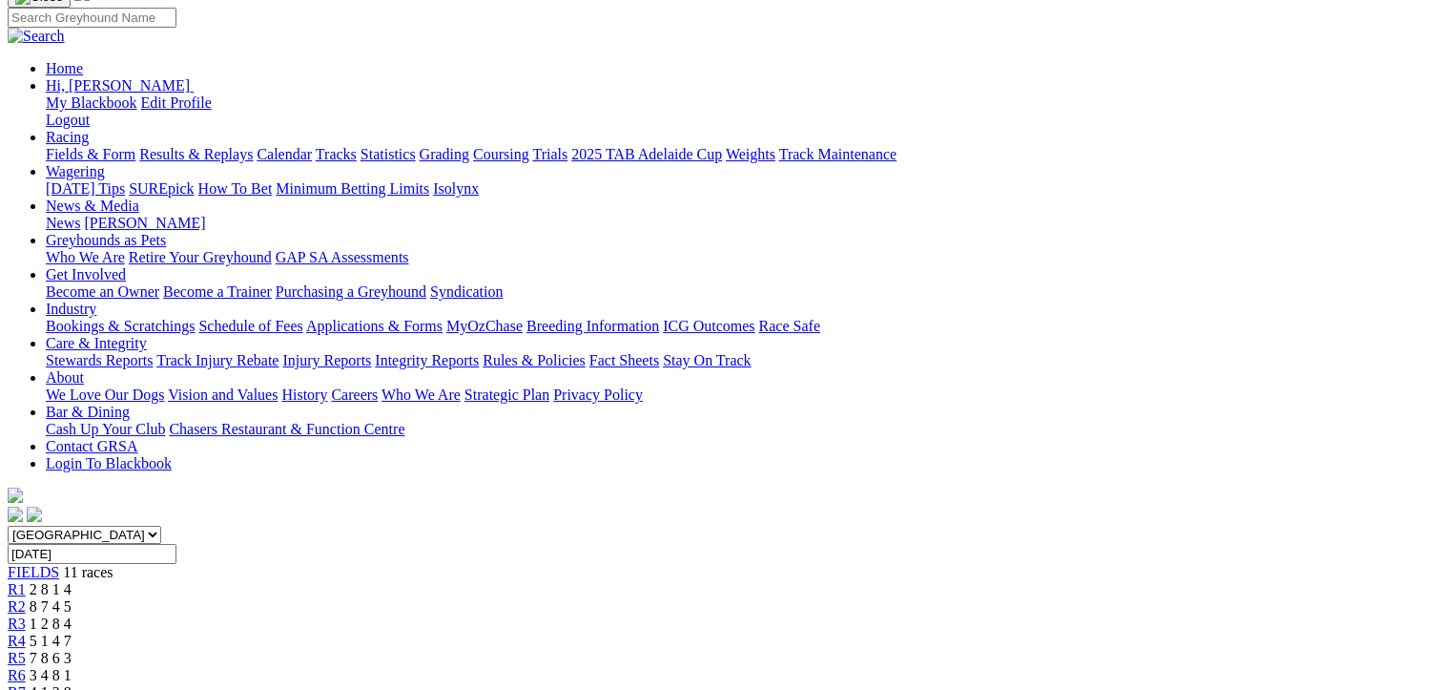
scroll to position [286, 0]
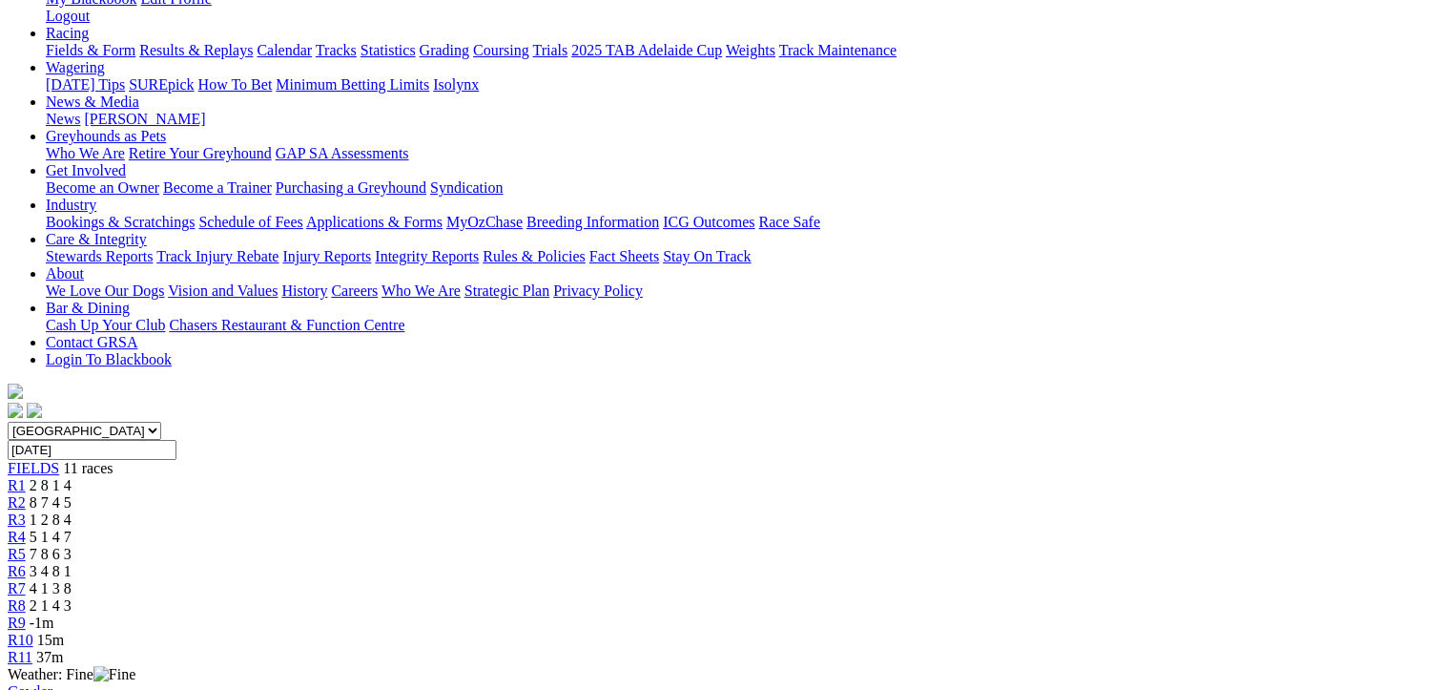
click at [72, 563] on span "3 4 8 1" at bounding box center [51, 571] width 42 height 16
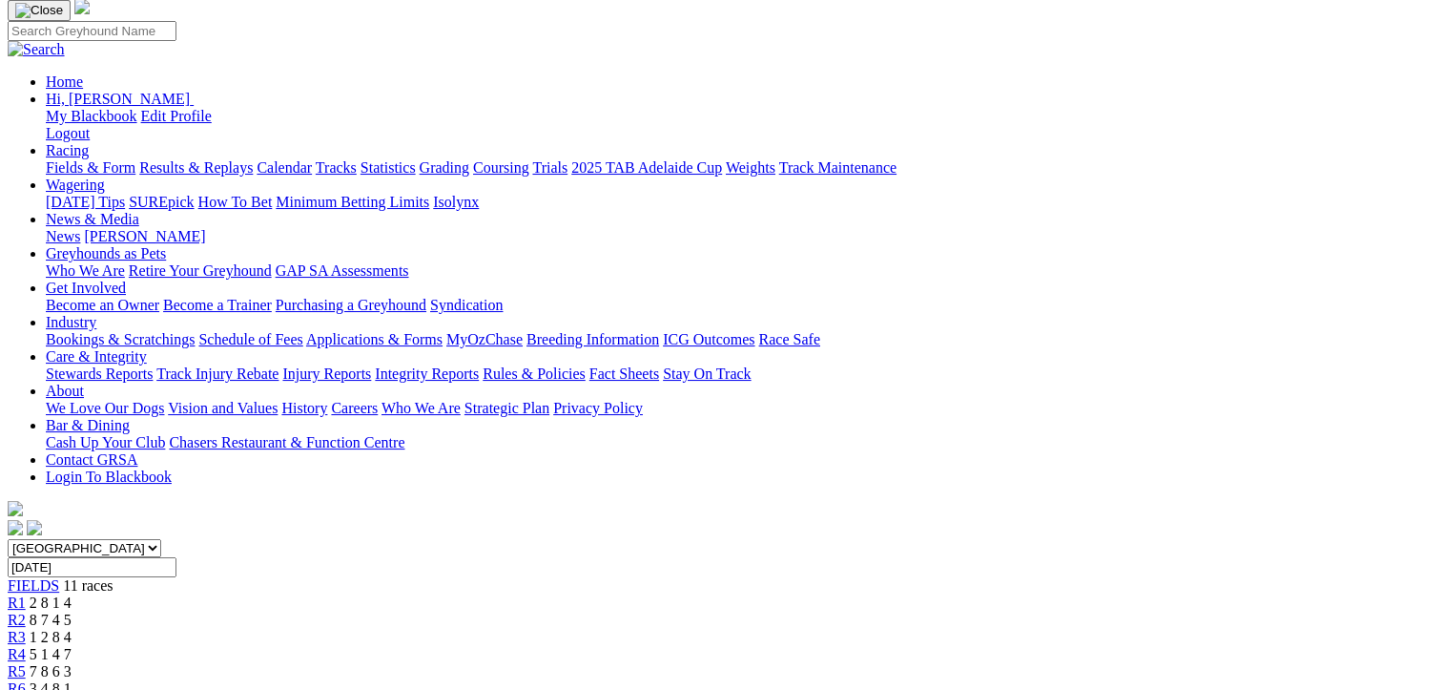
scroll to position [191, 0]
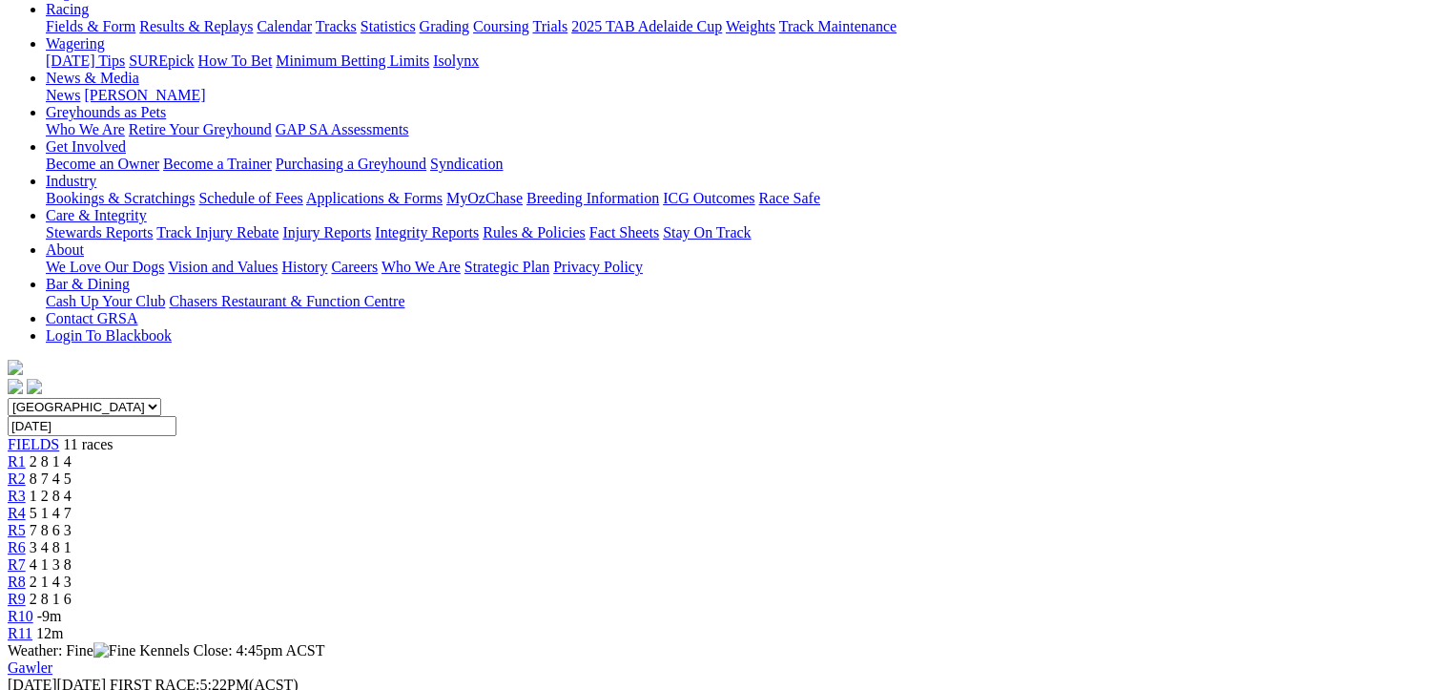
scroll to position [191, 0]
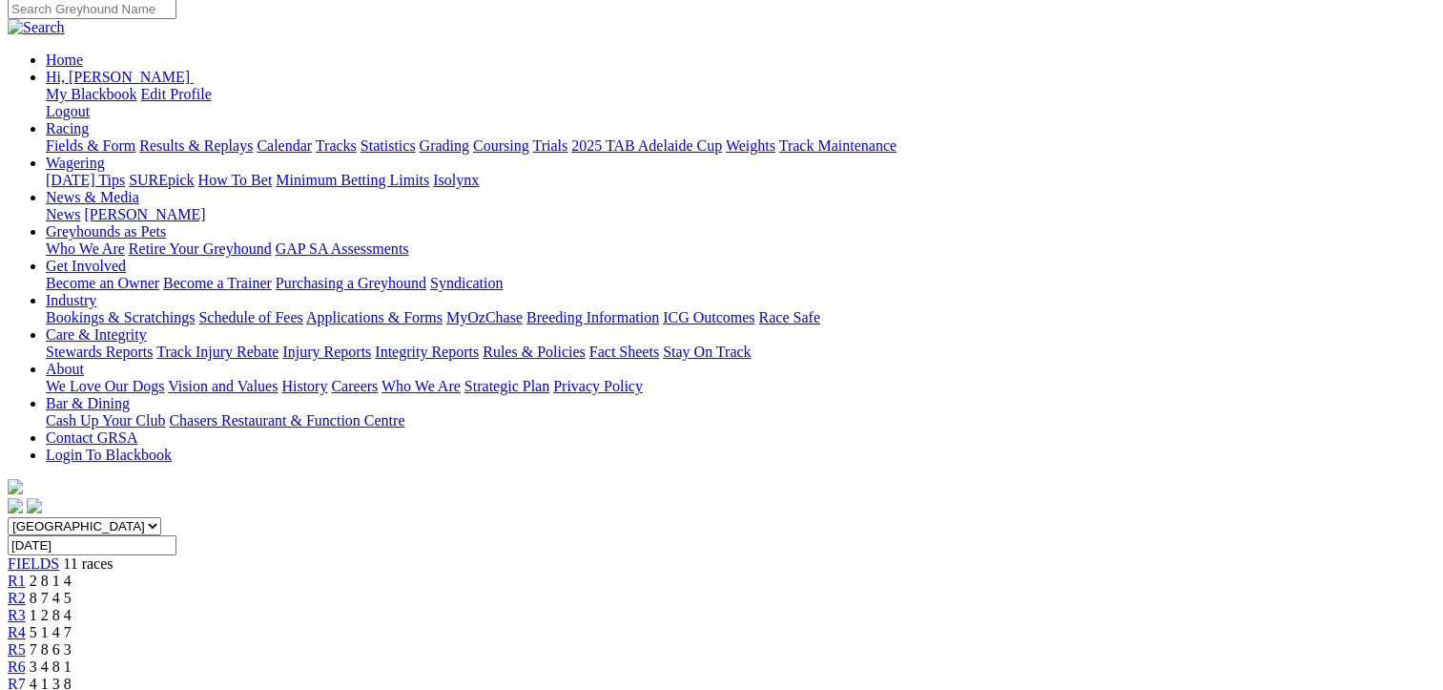
click at [72, 689] on span "2 1 4 3" at bounding box center [51, 700] width 42 height 16
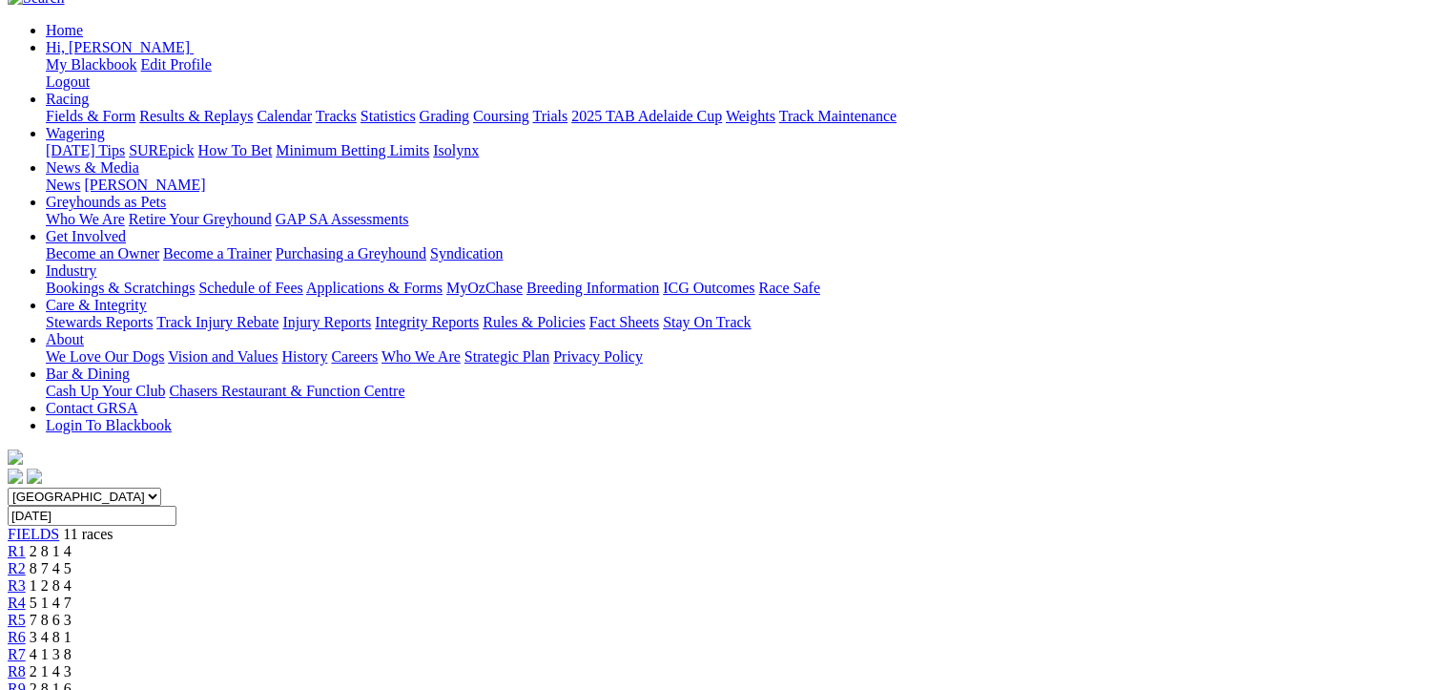
scroll to position [191, 0]
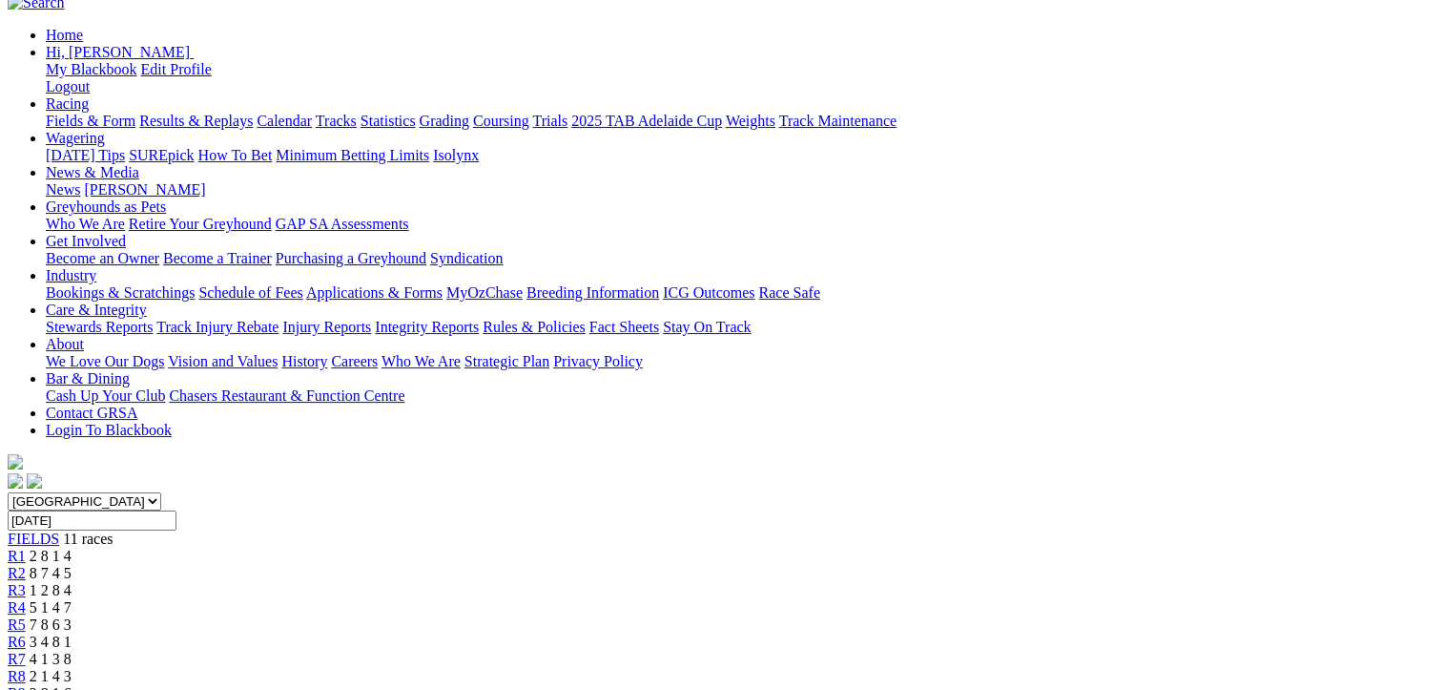
scroll to position [95, 0]
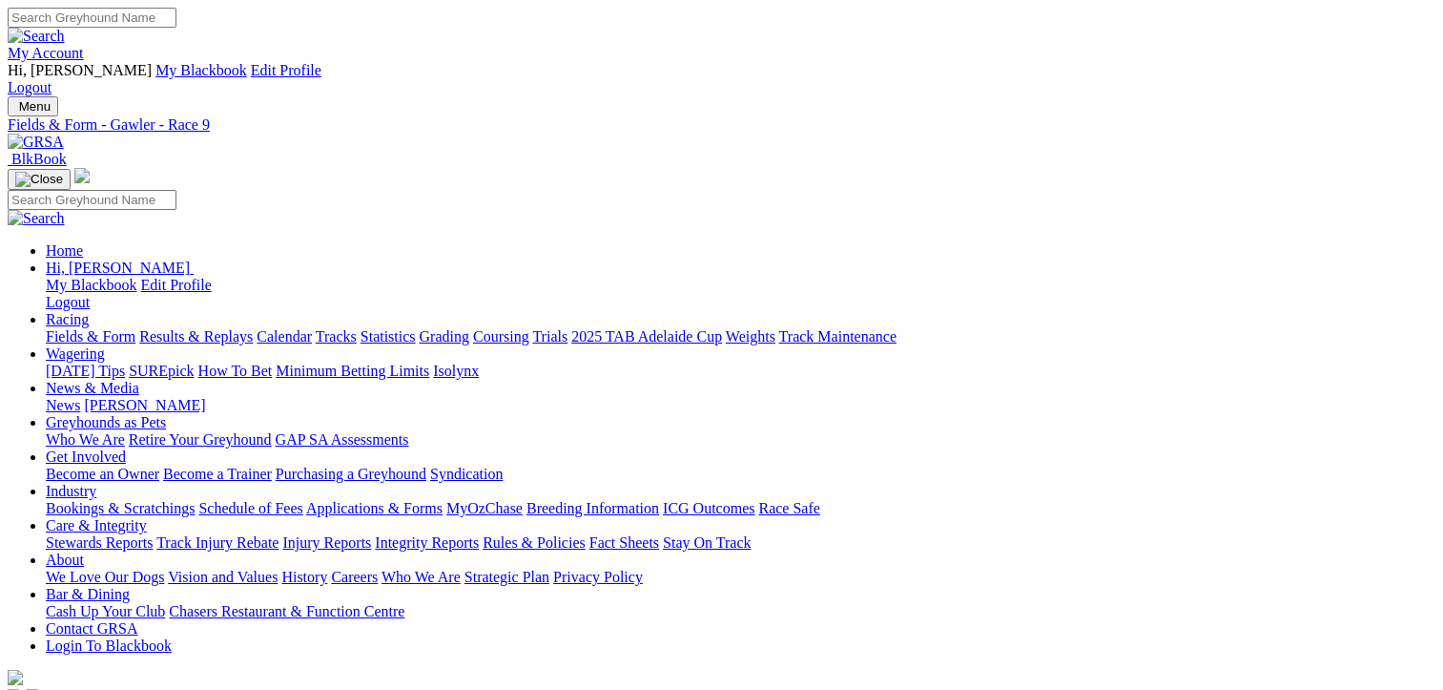
scroll to position [46, 0]
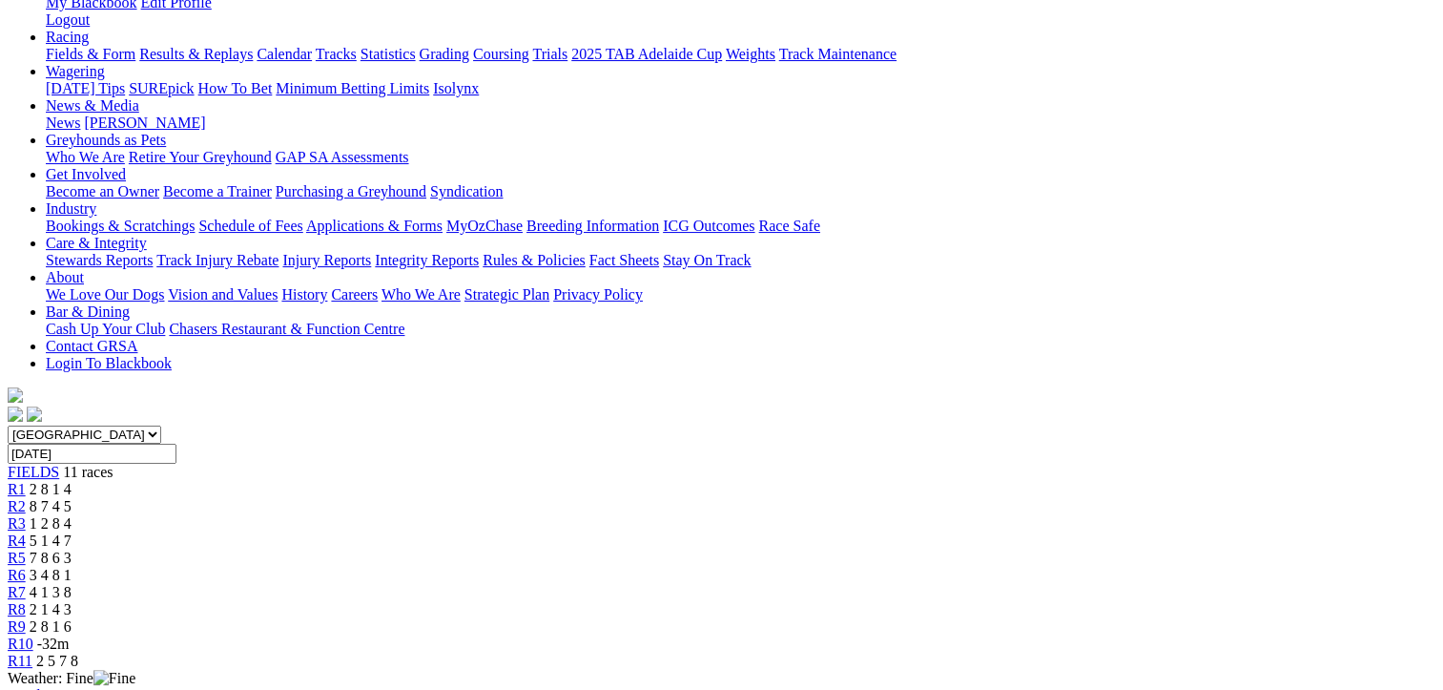
scroll to position [286, 0]
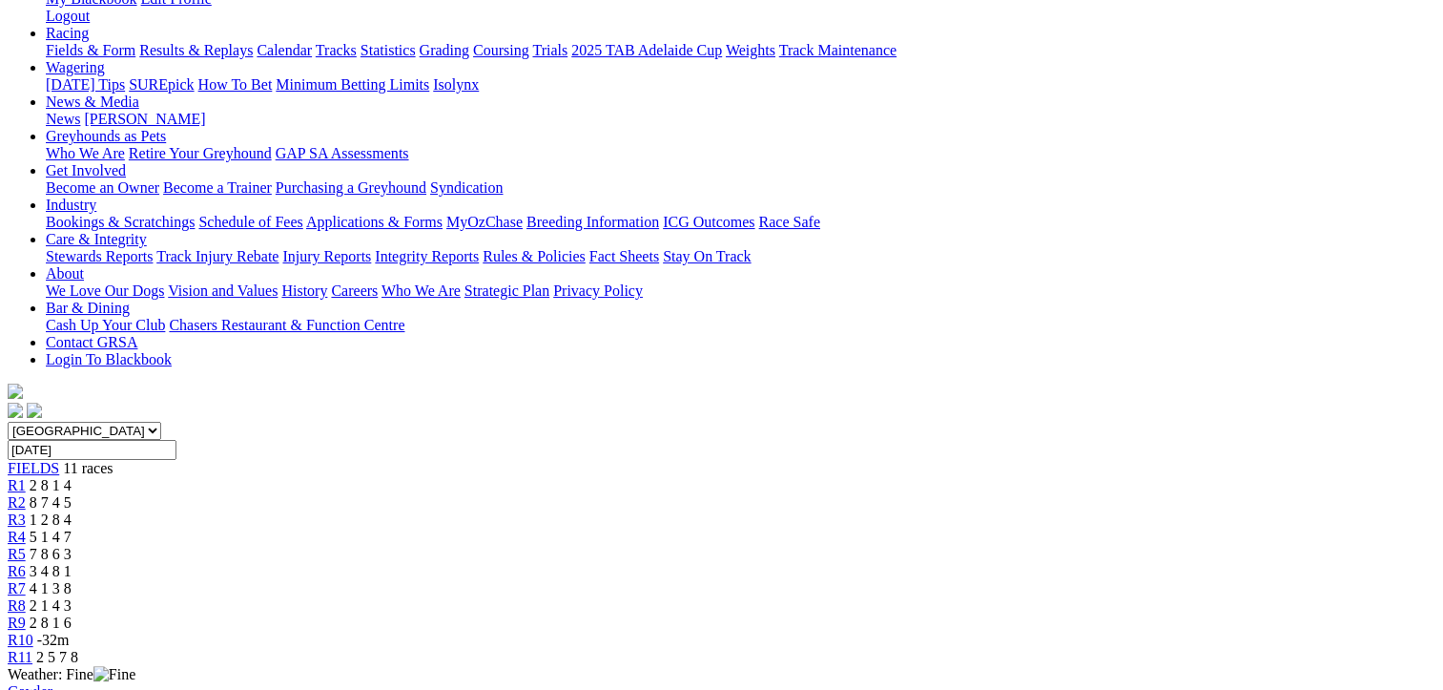
click at [78, 649] on span "2 5 7 8" at bounding box center [57, 657] width 42 height 16
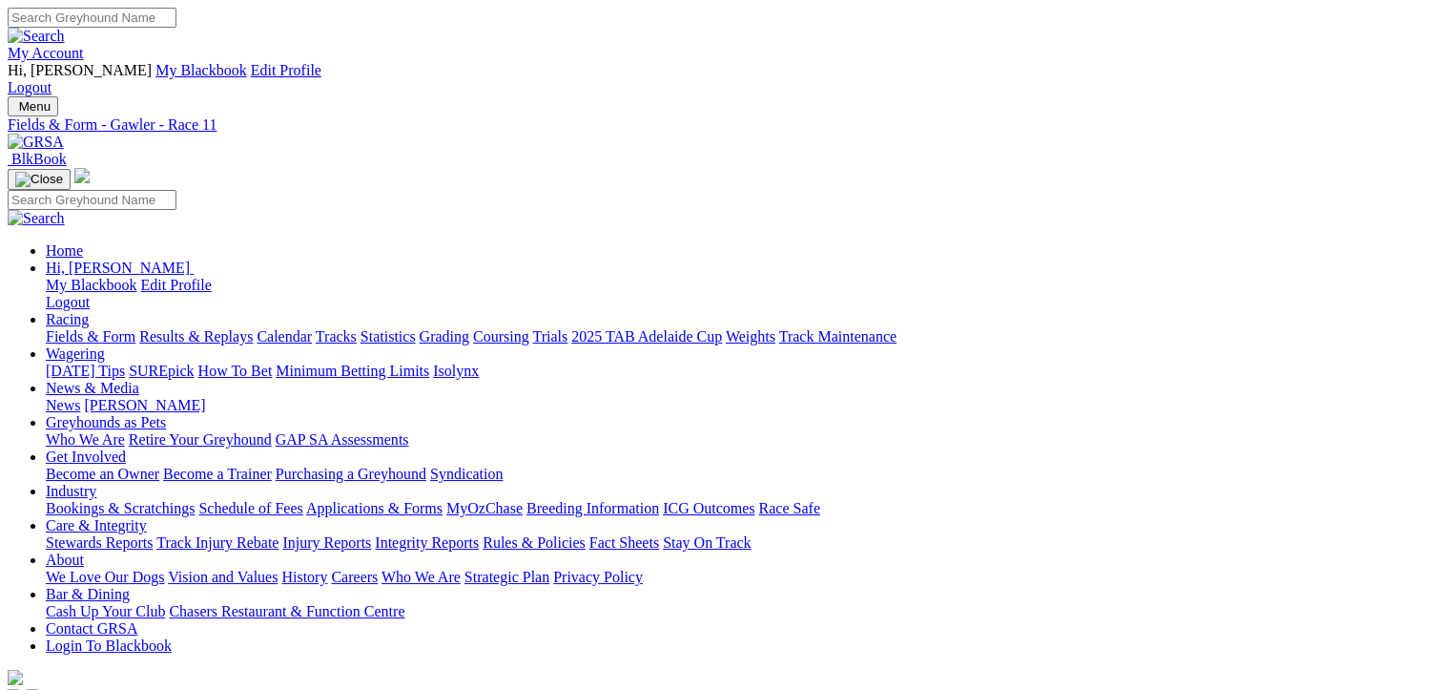
click at [52, 328] on link "Fields & Form" at bounding box center [91, 336] width 90 height 16
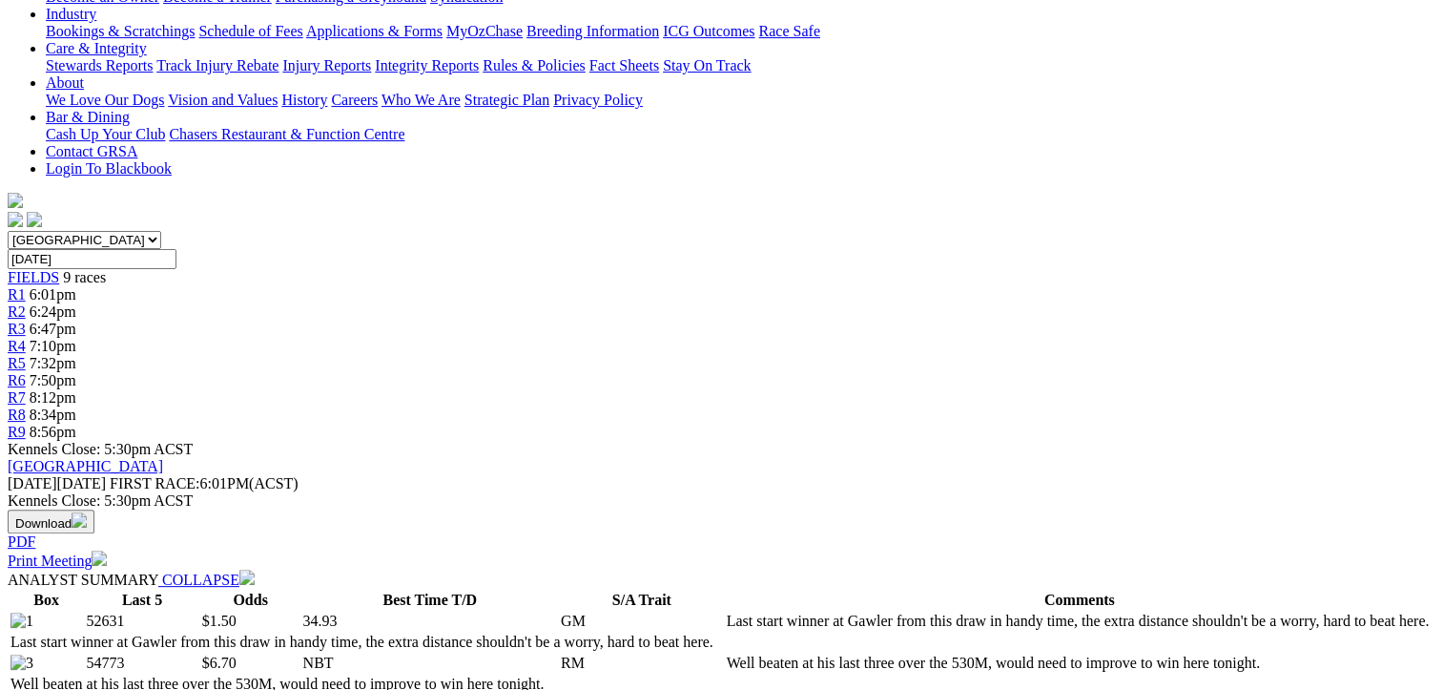
scroll to position [858, 0]
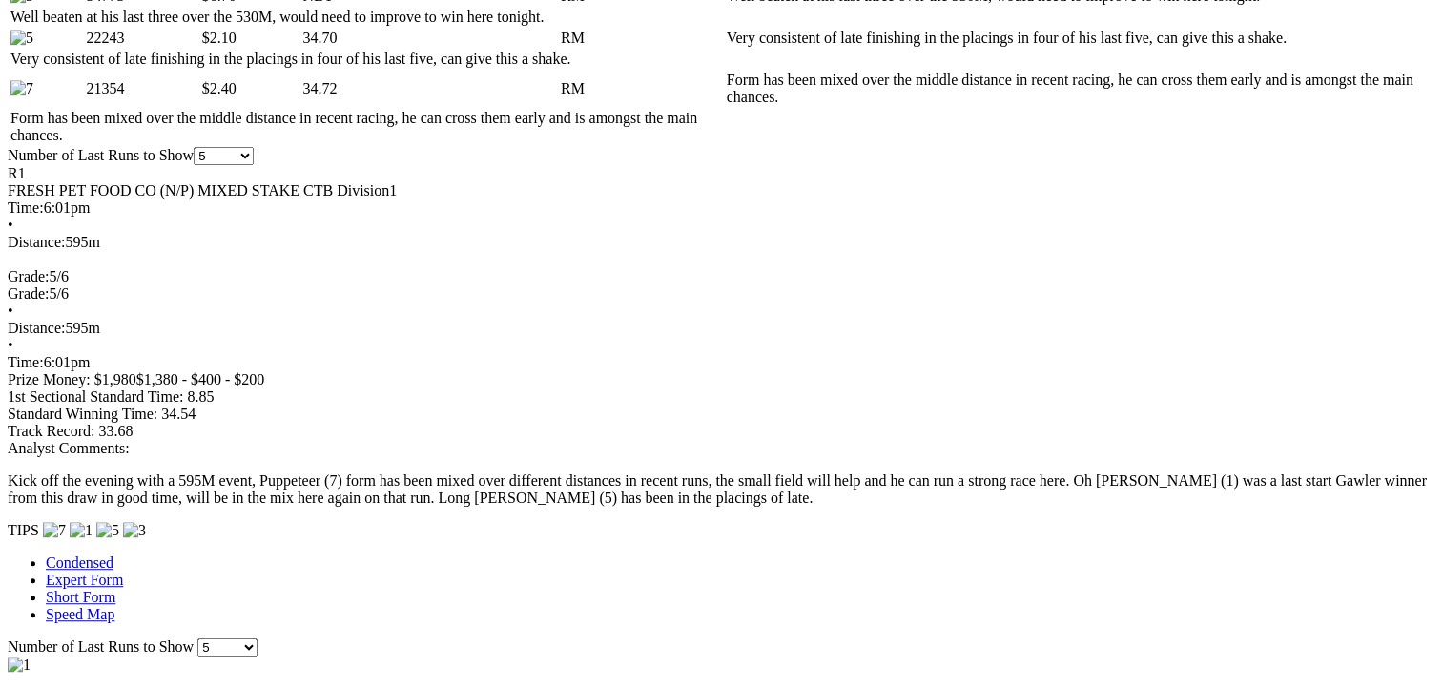
scroll to position [1145, 0]
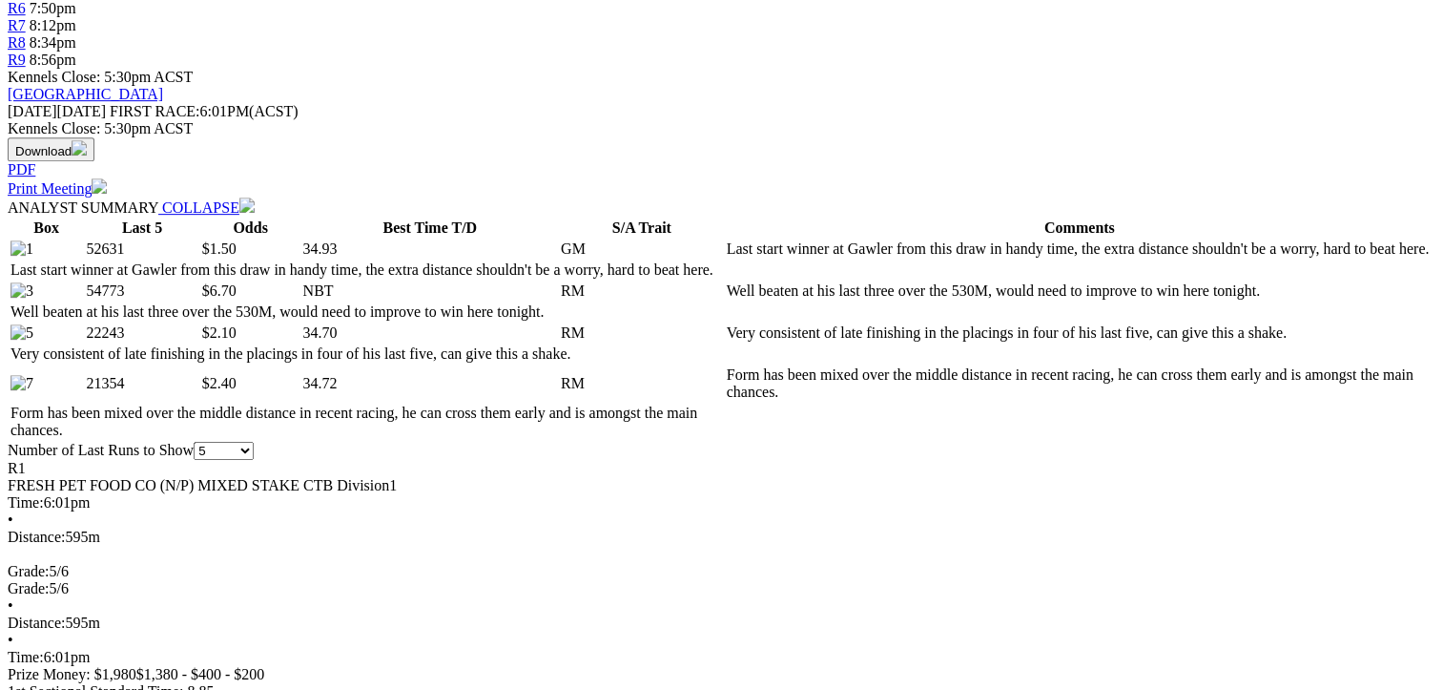
scroll to position [858, 0]
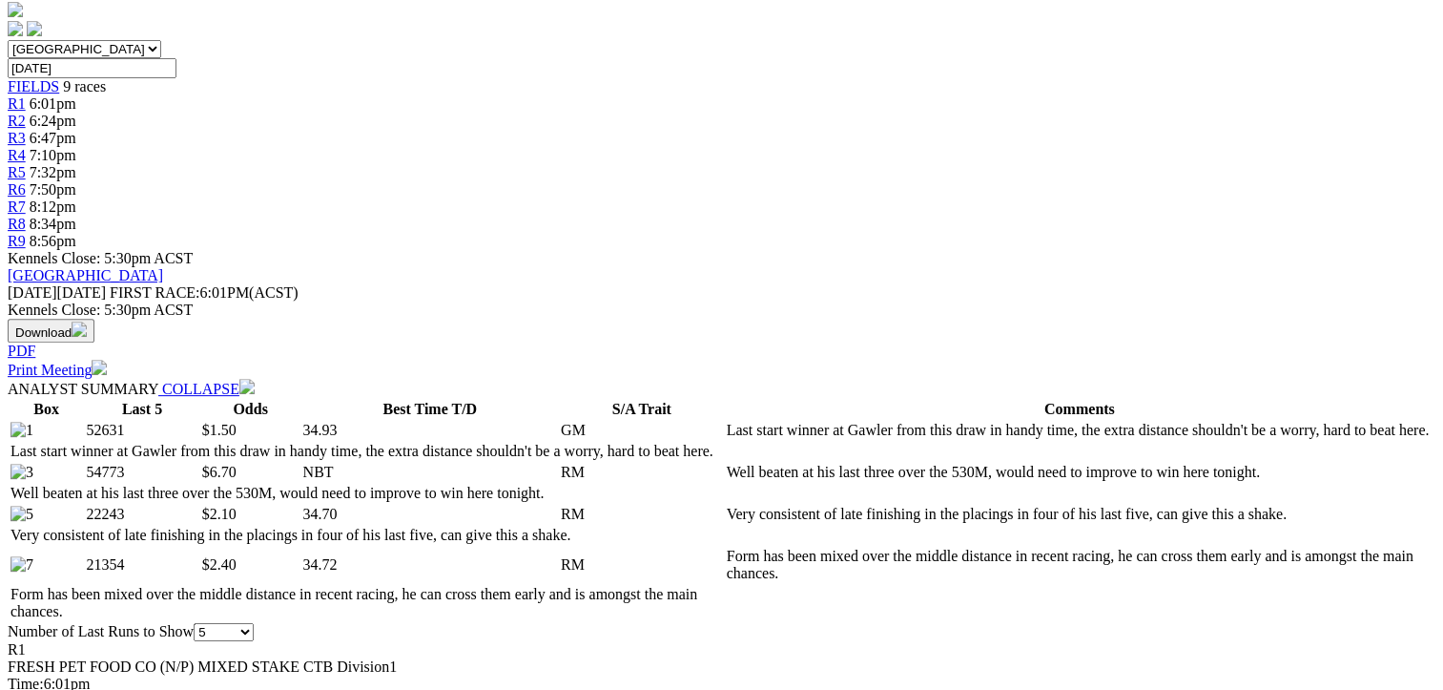
scroll to position [0, 0]
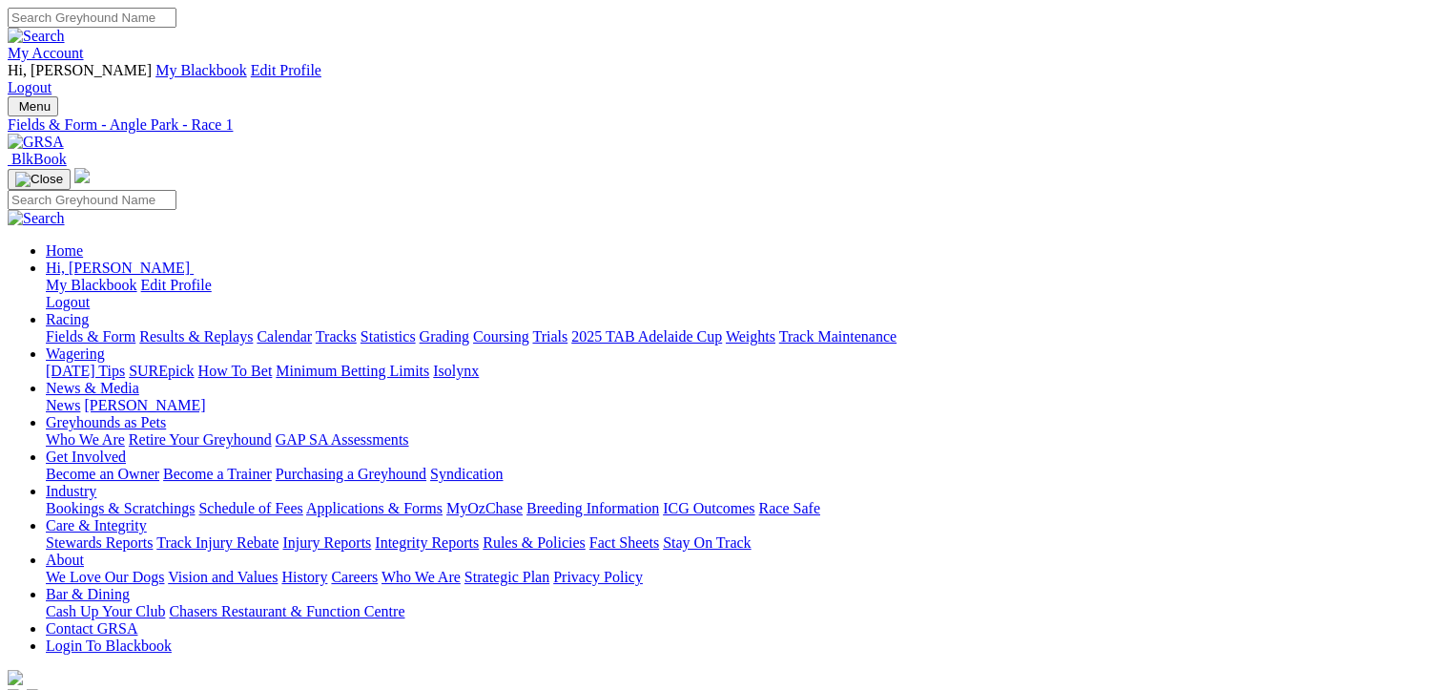
click at [57, 328] on link "Fields & Form" at bounding box center [91, 336] width 90 height 16
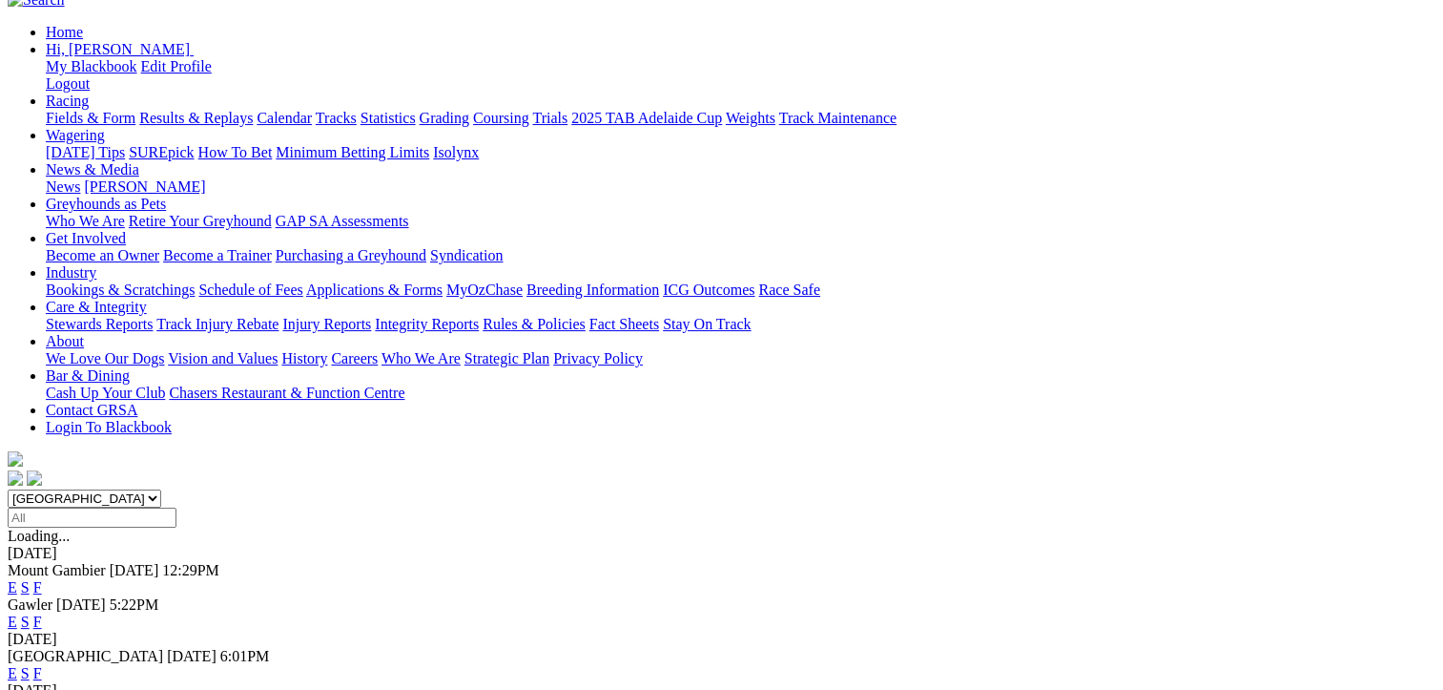
scroll to position [286, 0]
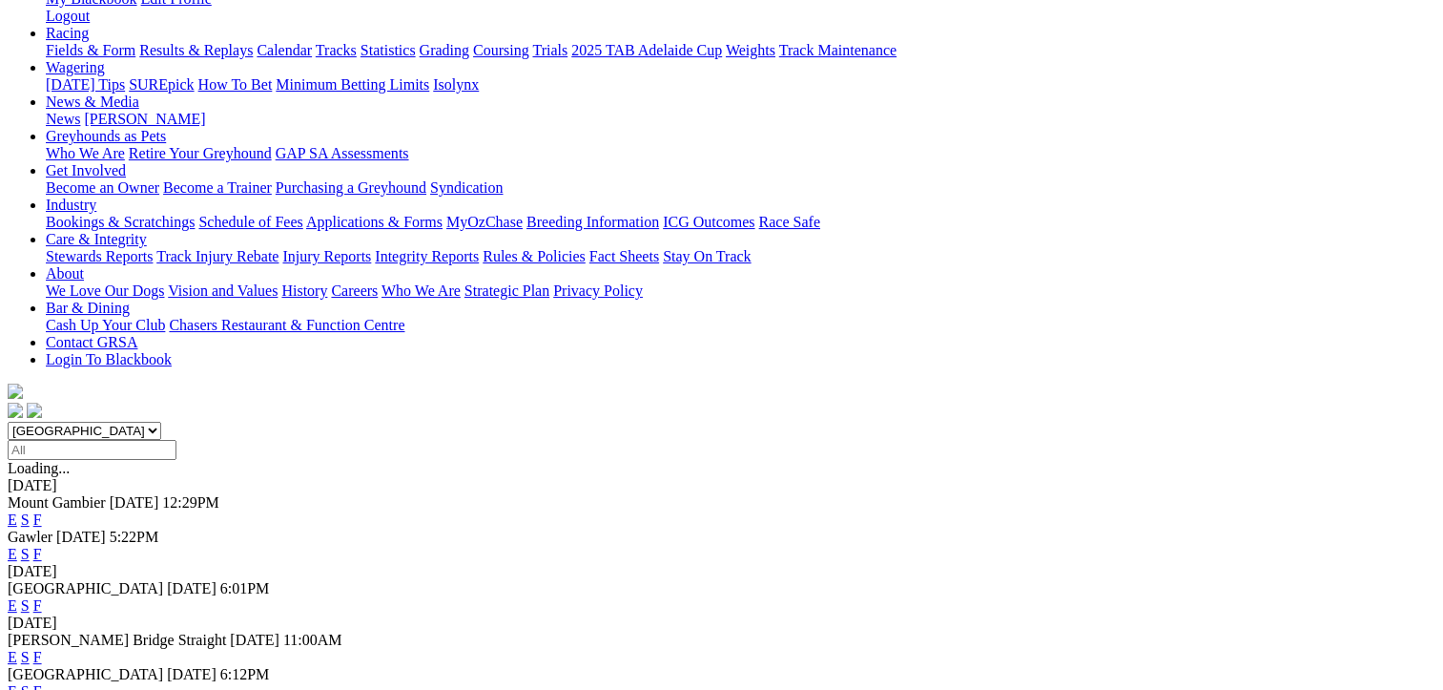
click at [42, 683] on link "F" at bounding box center [37, 691] width 9 height 16
